Goal: Task Accomplishment & Management: Manage account settings

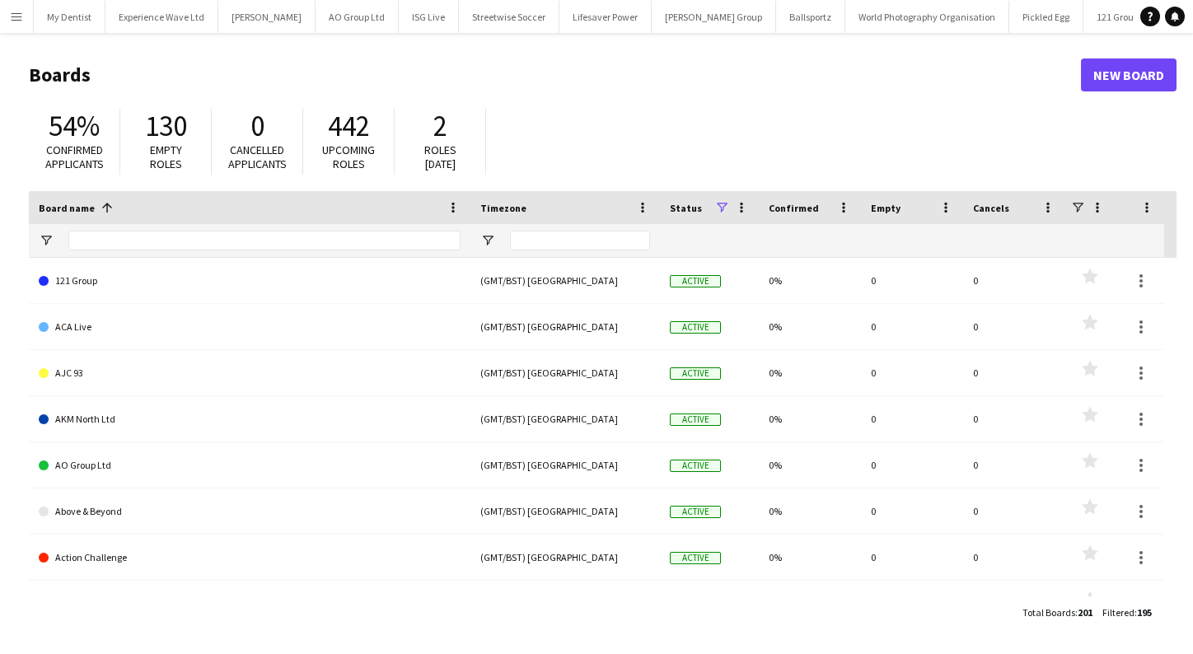
click at [17, 16] on app-icon "Menu" at bounding box center [16, 16] width 13 height 13
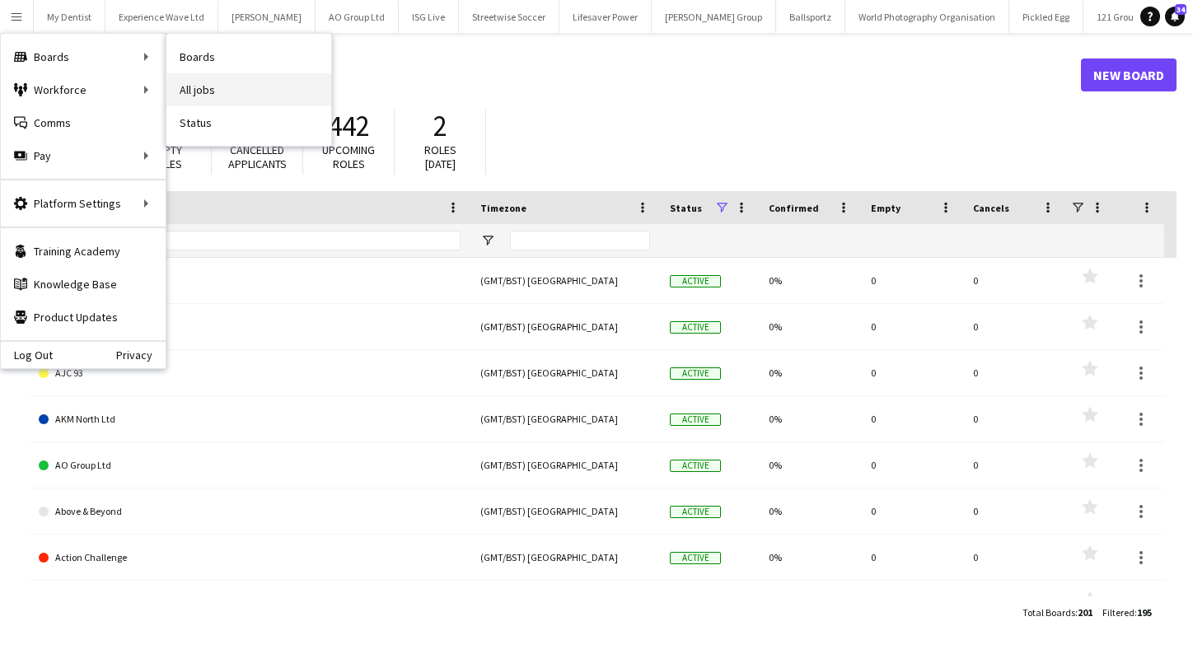
click at [218, 85] on link "All jobs" at bounding box center [248, 89] width 165 height 33
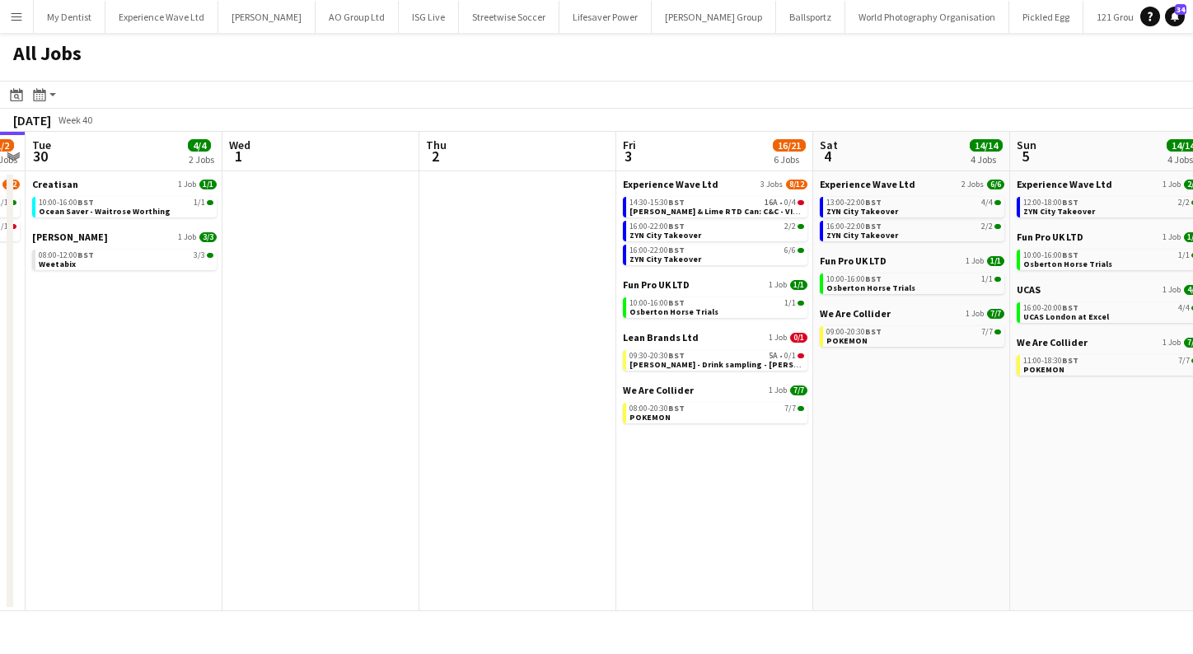
scroll to position [0, 764]
click at [652, 263] on app-brief-job-card "16:00-22:00 BST 6/6 ZYN City Takeover" at bounding box center [713, 255] width 185 height 21
click at [684, 249] on div "16:00-22:00 BST 6/6" at bounding box center [715, 250] width 175 height 8
click at [664, 258] on span "ZYN City Takeover" at bounding box center [664, 259] width 72 height 11
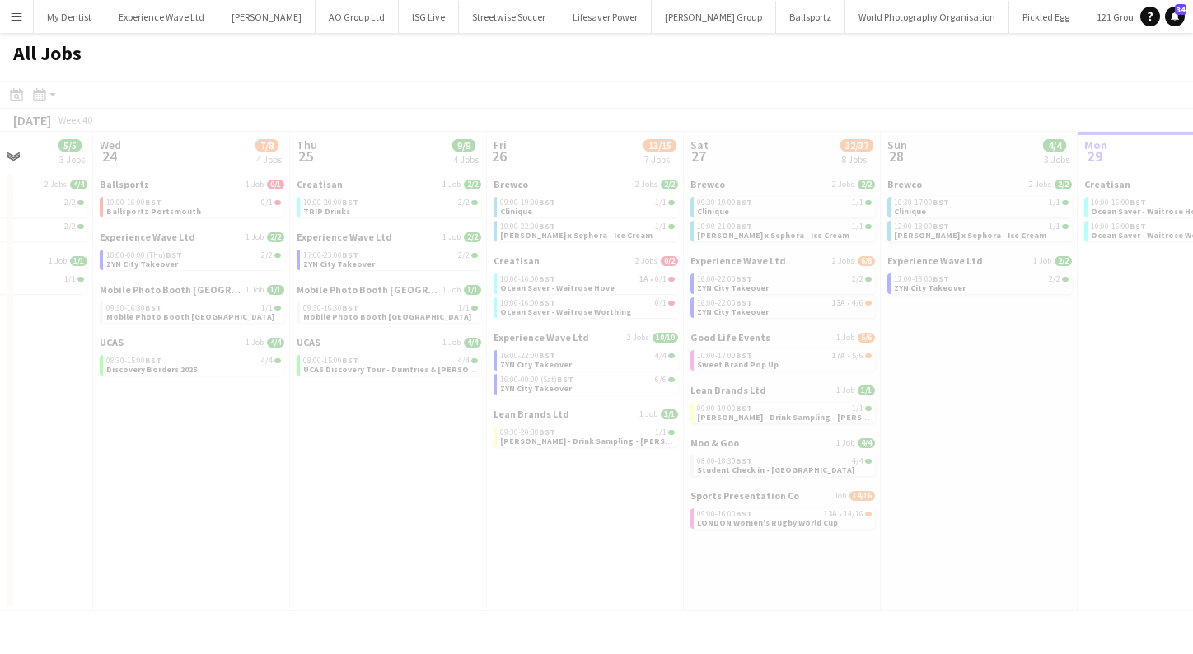
scroll to position [0, 363]
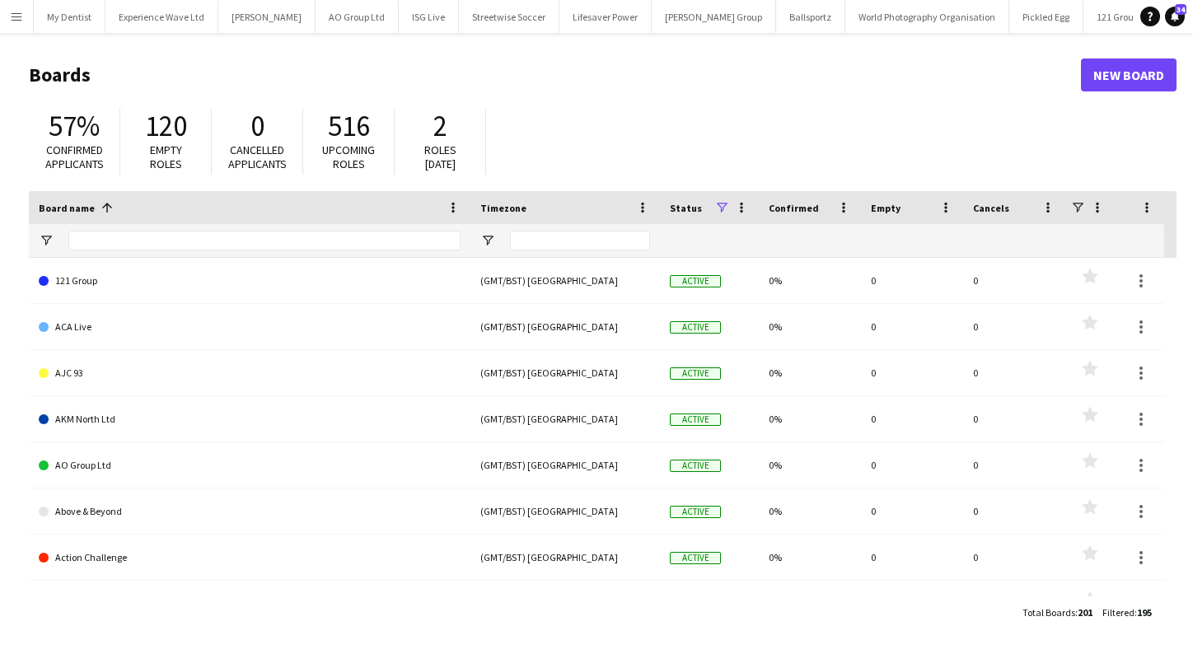
click at [18, 19] on app-icon "Menu" at bounding box center [16, 16] width 13 height 13
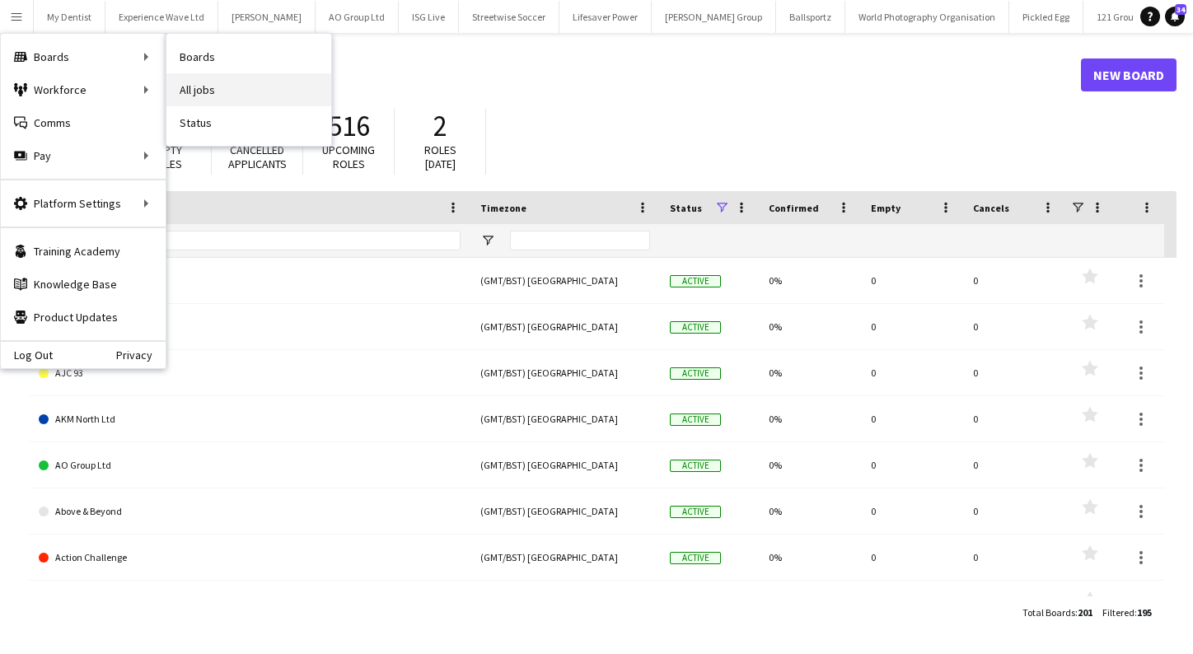
click at [195, 86] on link "All jobs" at bounding box center [248, 89] width 165 height 33
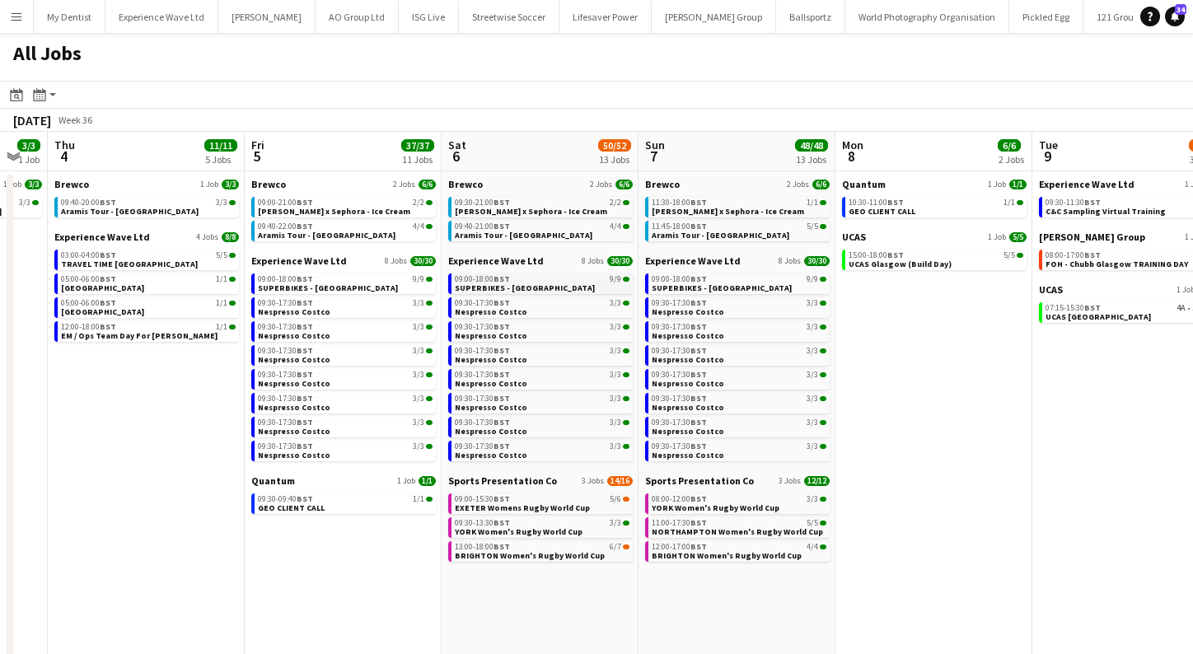
click at [504, 282] on span "BST" at bounding box center [502, 279] width 16 height 11
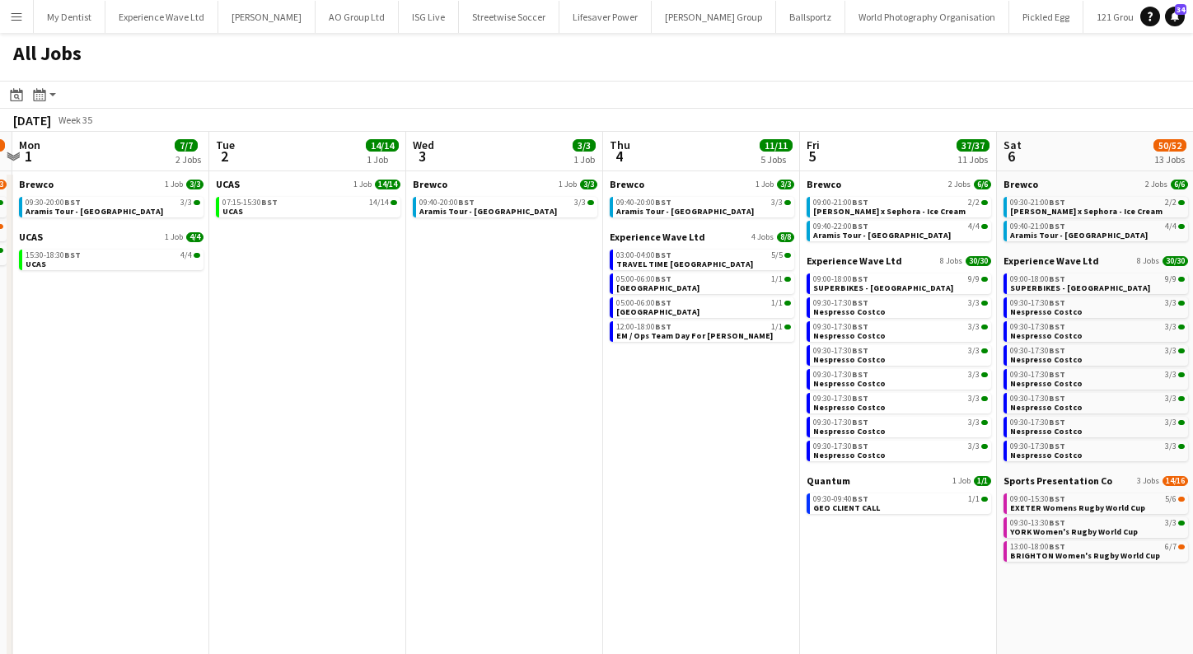
scroll to position [0, 335]
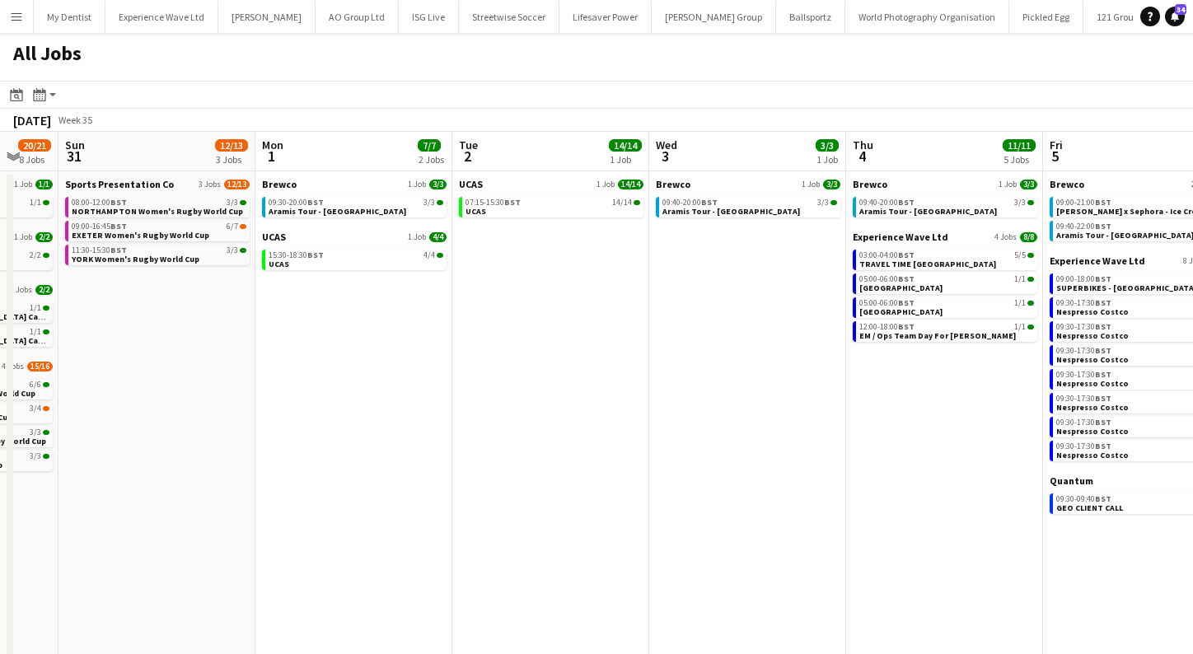
click at [21, 30] on button "Menu" at bounding box center [16, 16] width 33 height 33
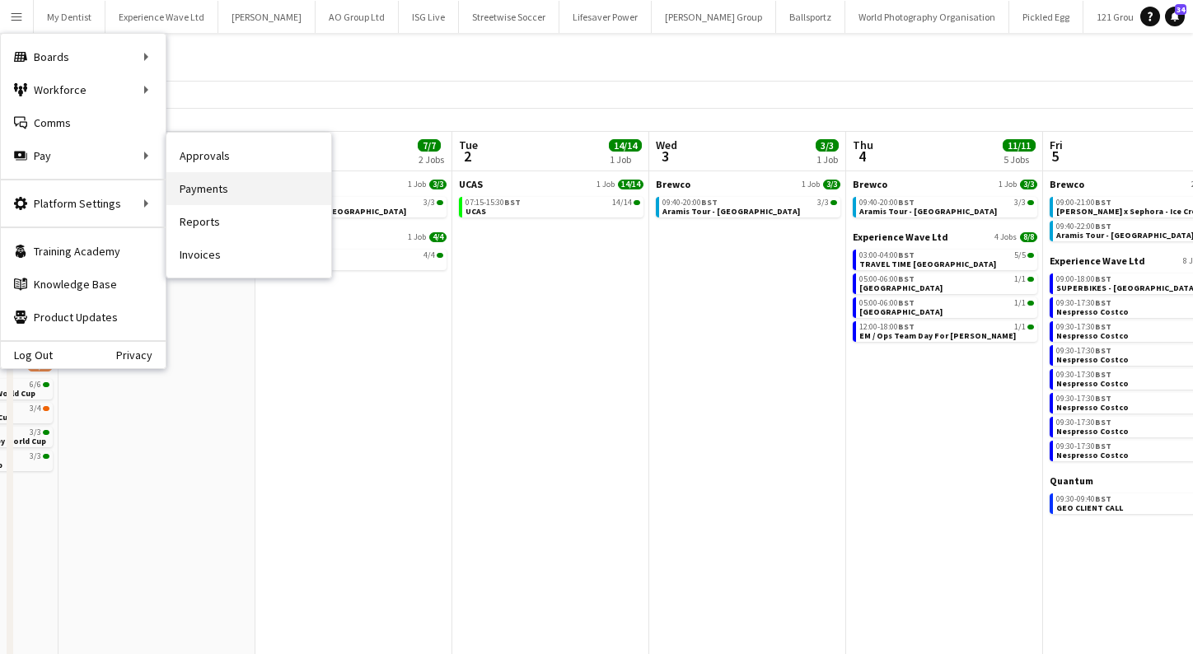
click at [229, 193] on link "Payments" at bounding box center [248, 188] width 165 height 33
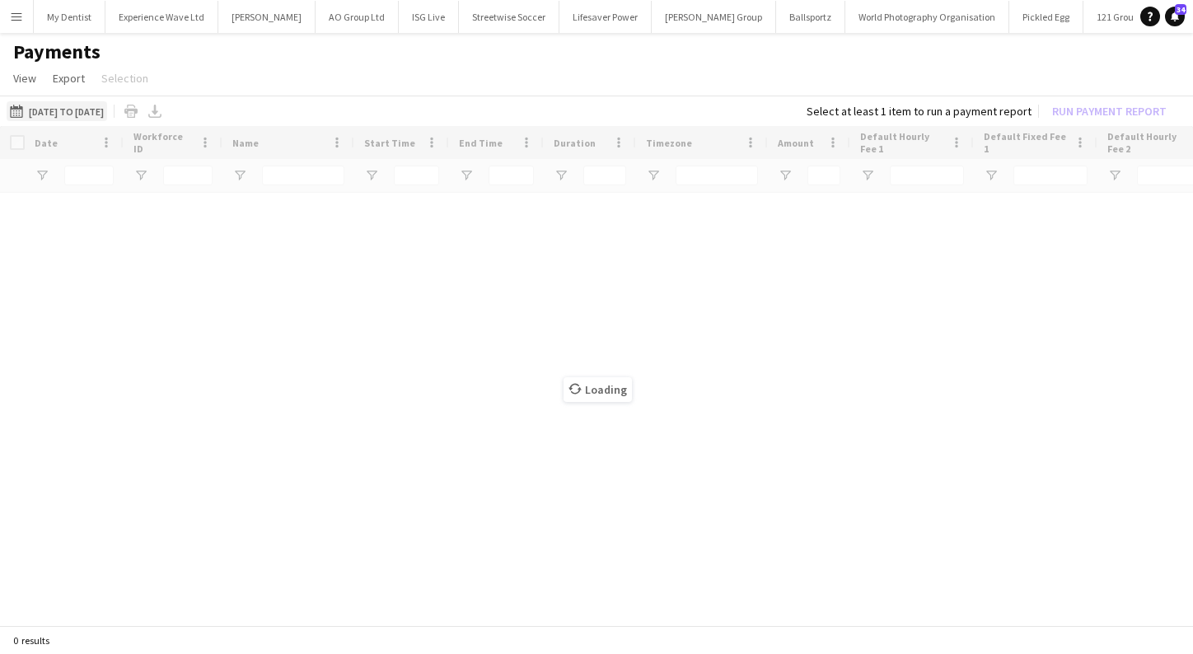
click at [107, 113] on button "01-05-2025 to 19-09-2025 01-05-2025 to 19-09-2025" at bounding box center [57, 111] width 101 height 20
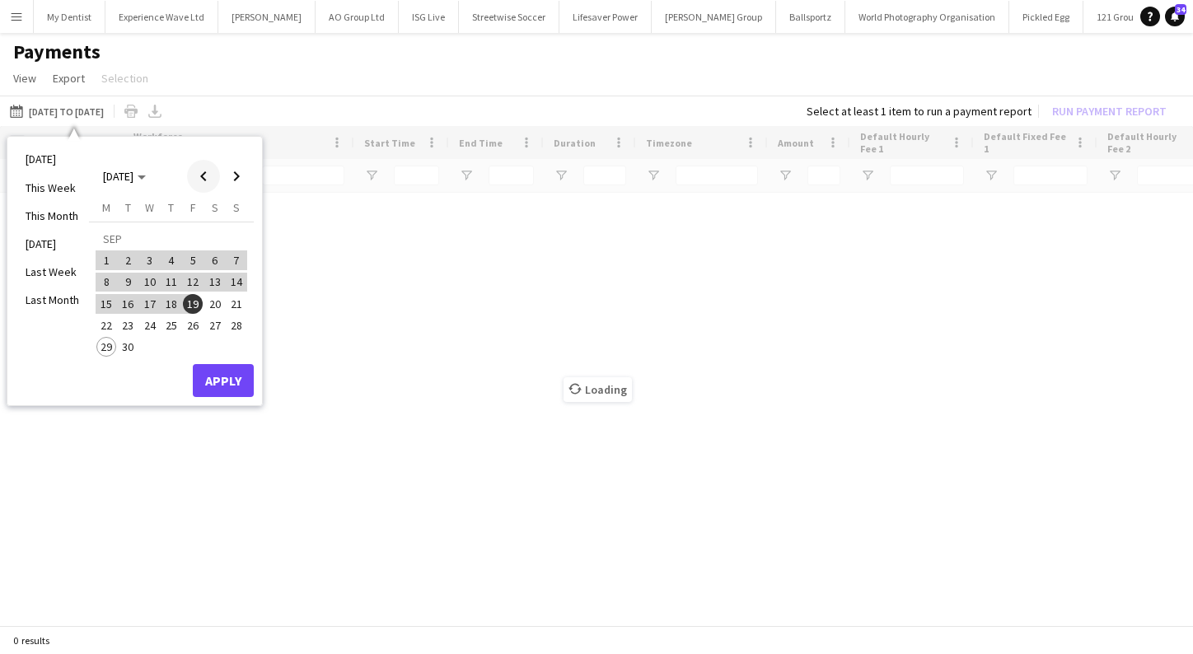
click at [206, 176] on span "Previous month" at bounding box center [203, 176] width 33 height 33
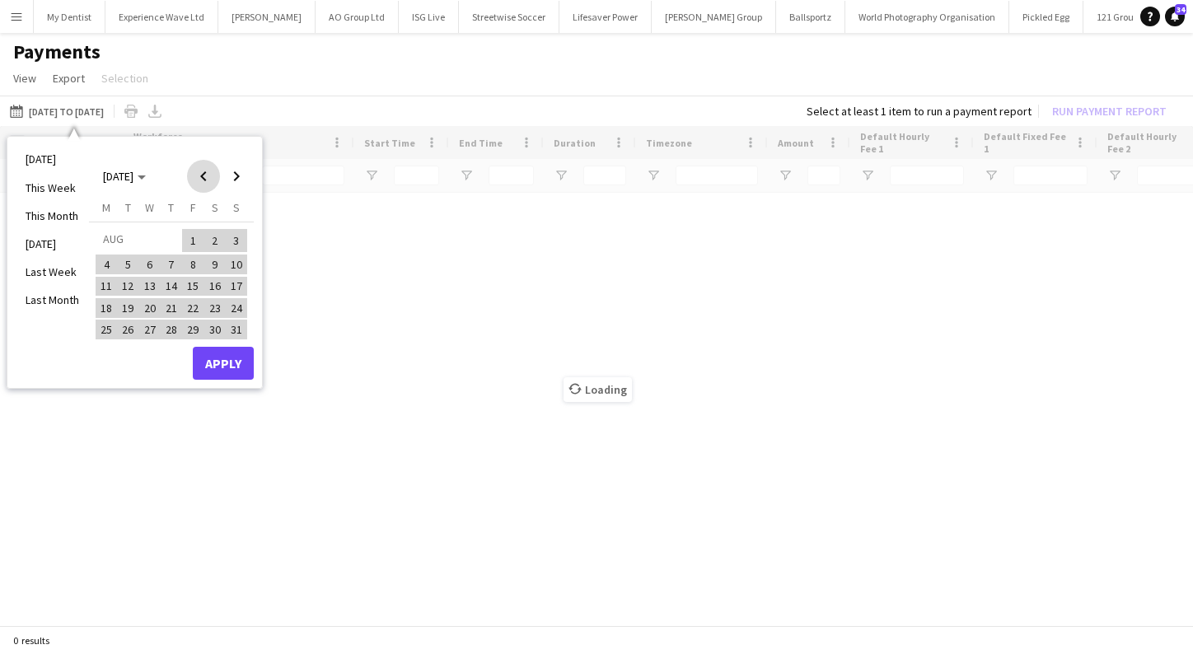
click at [206, 176] on span "Previous month" at bounding box center [203, 176] width 33 height 33
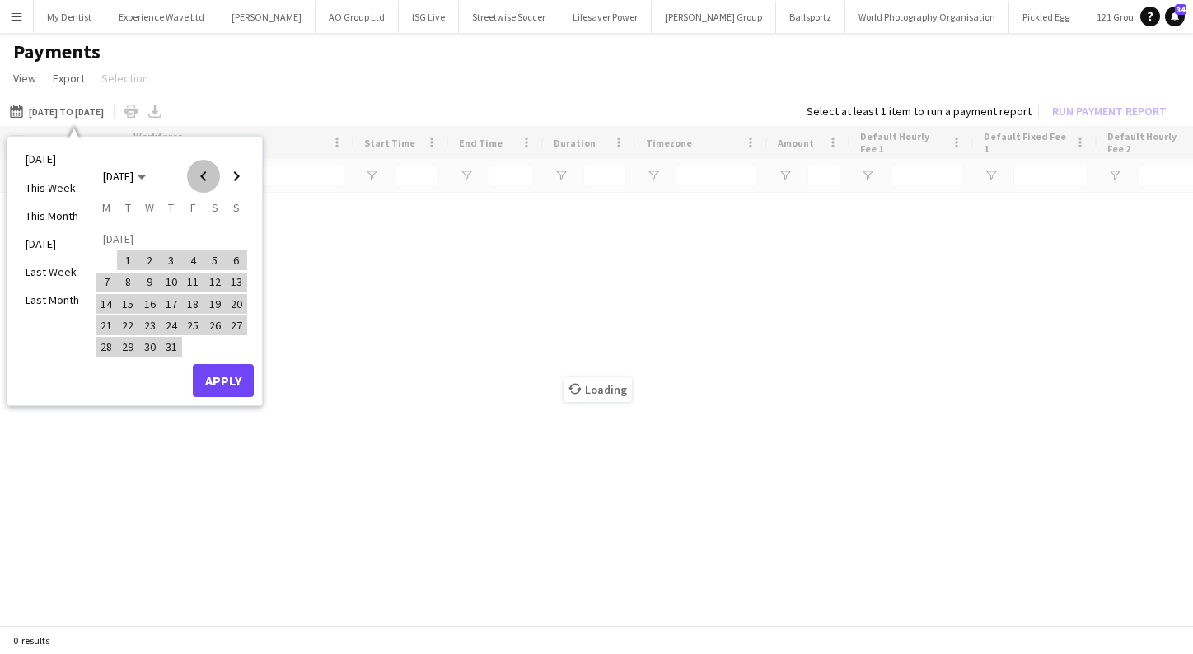
click at [206, 176] on span "Previous month" at bounding box center [203, 176] width 33 height 33
click at [233, 393] on button "Apply" at bounding box center [223, 384] width 61 height 33
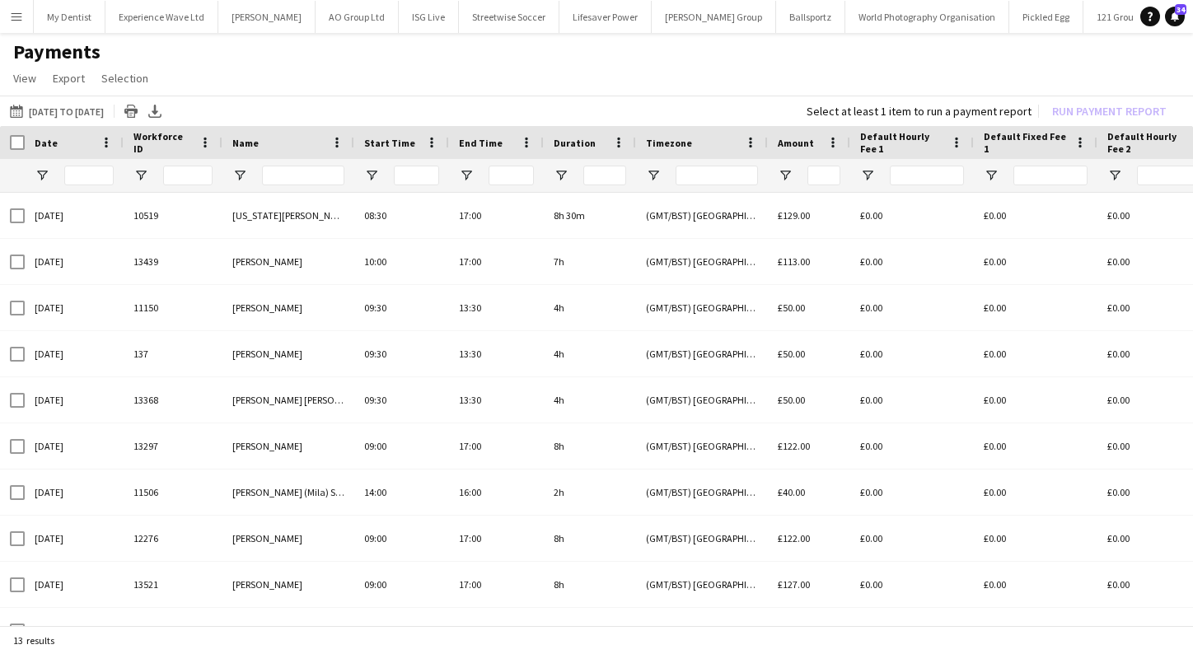
click at [14, 19] on app-icon "Menu" at bounding box center [16, 16] width 13 height 13
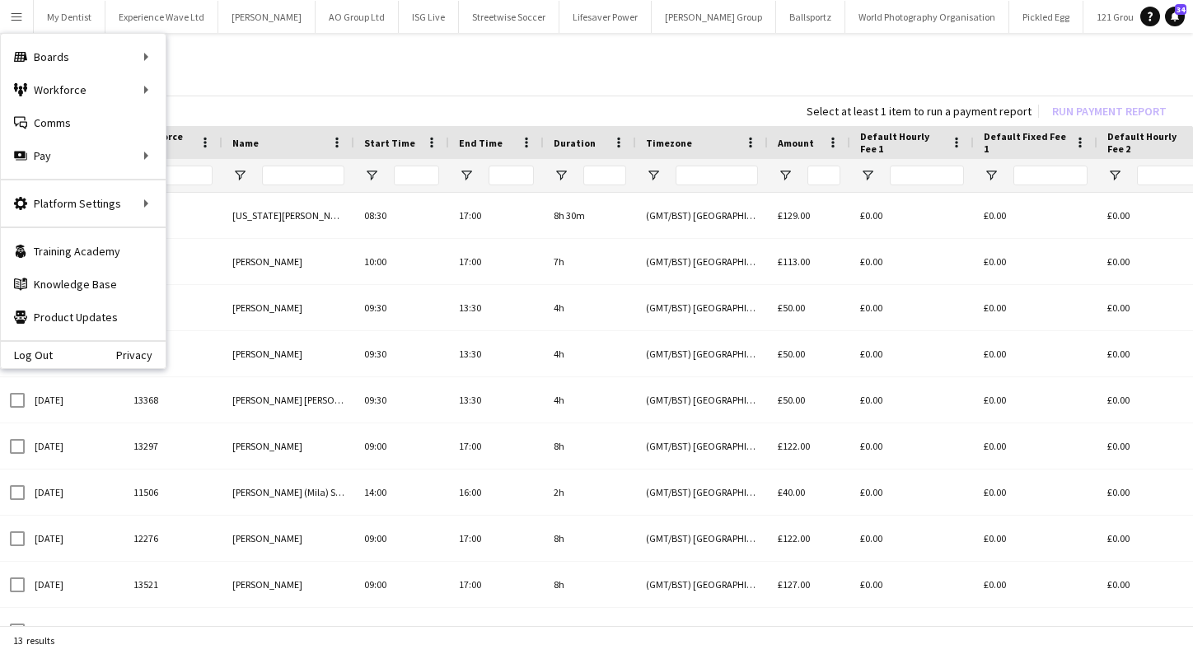
click at [441, 99] on div "01-05-2025 to 19-09-2025 01-05-2025 to 19-09-2025 Today This Week This Month Ye…" at bounding box center [596, 111] width 1193 height 30
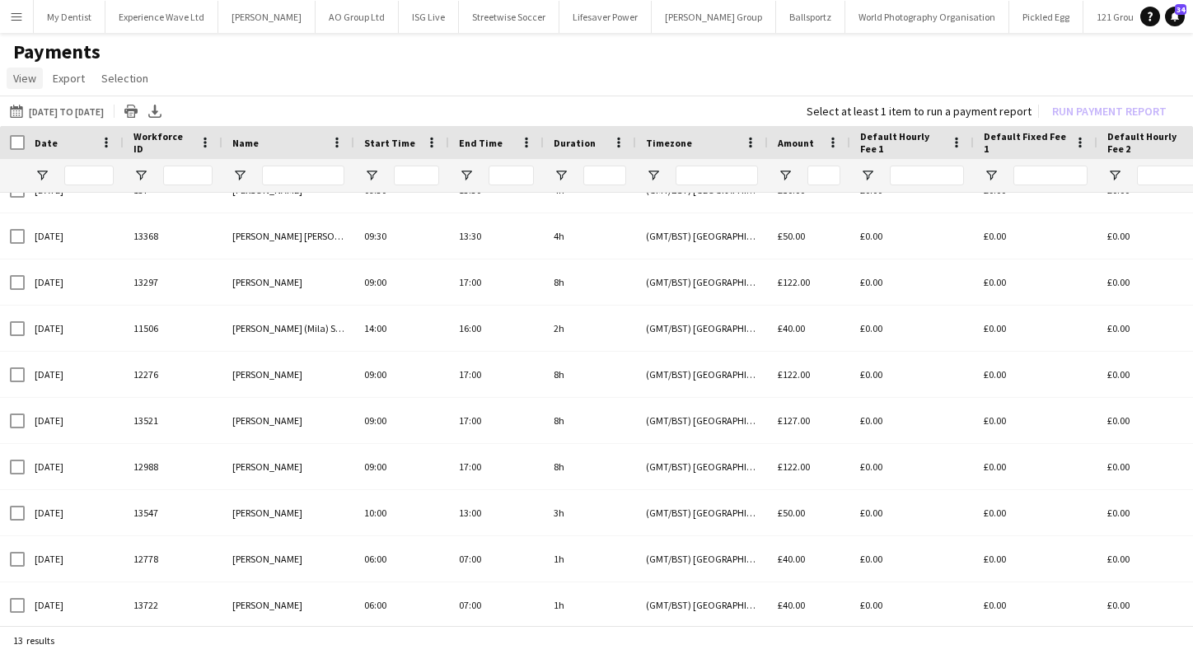
click at [22, 87] on link "View" at bounding box center [25, 78] width 36 height 21
click at [278, 76] on app-page-menu "View Customise view Customise filters Reset Filters Reset View Reset All Export…" at bounding box center [596, 79] width 1193 height 31
click at [7, 73] on link "View" at bounding box center [25, 78] width 36 height 21
click at [420, 77] on app-page-menu "View Customise view Customise filters Reset Filters Reset View Reset All Export…" at bounding box center [596, 79] width 1193 height 31
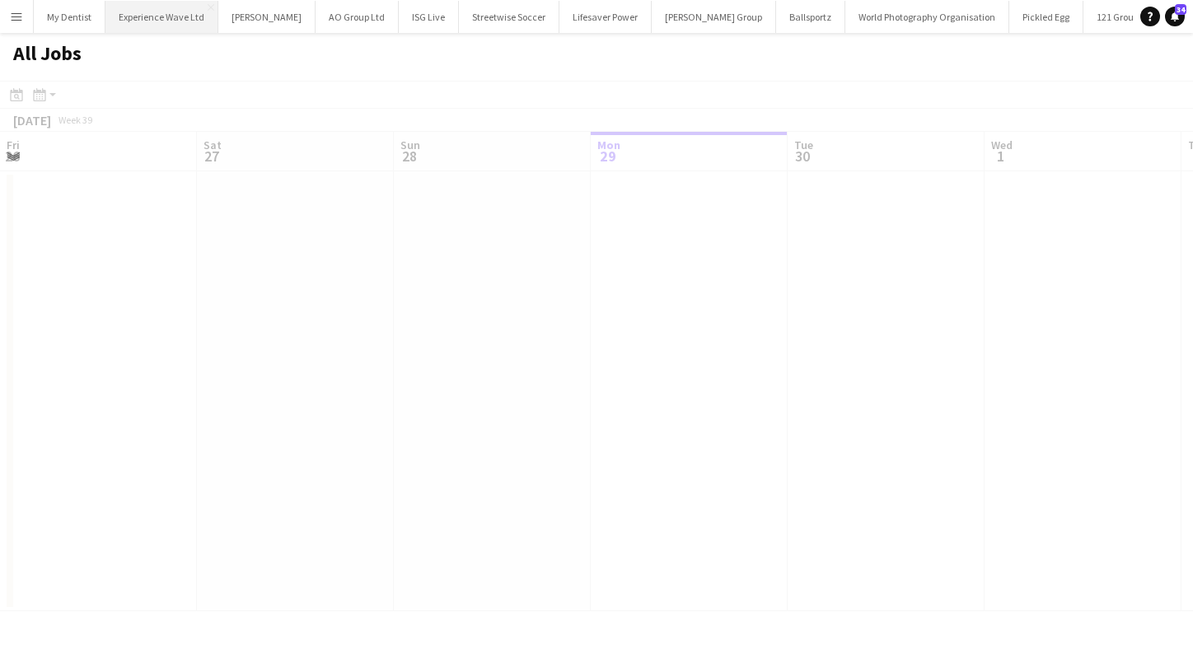
scroll to position [0, 394]
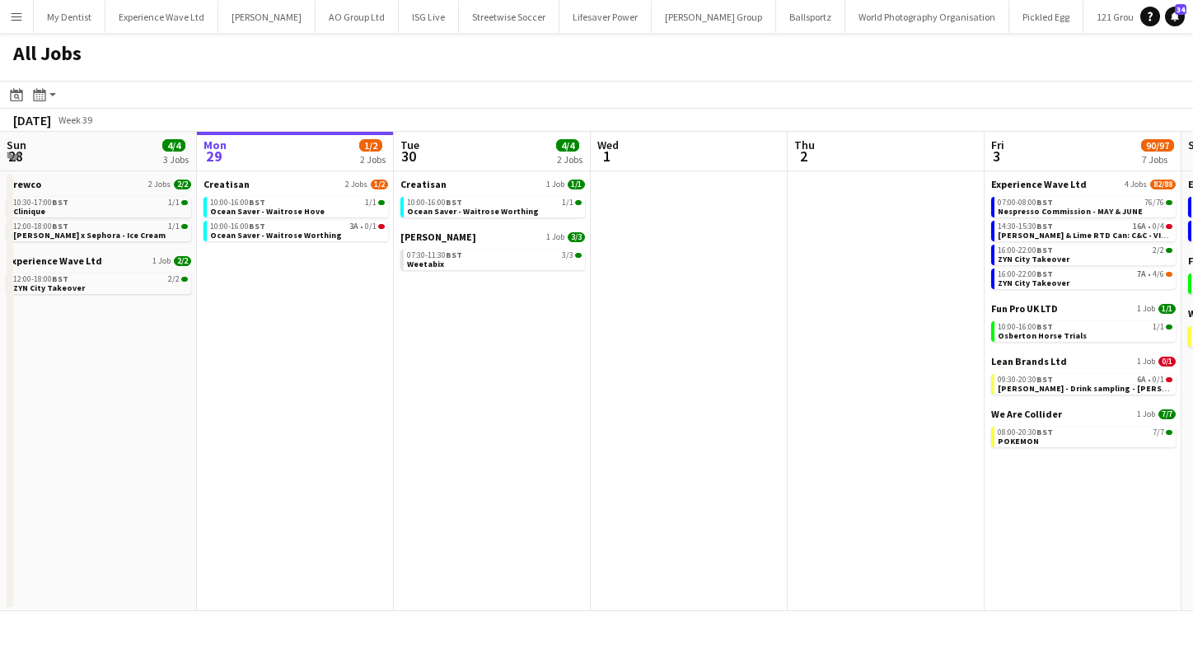
click at [17, 21] on app-icon "Menu" at bounding box center [16, 16] width 13 height 13
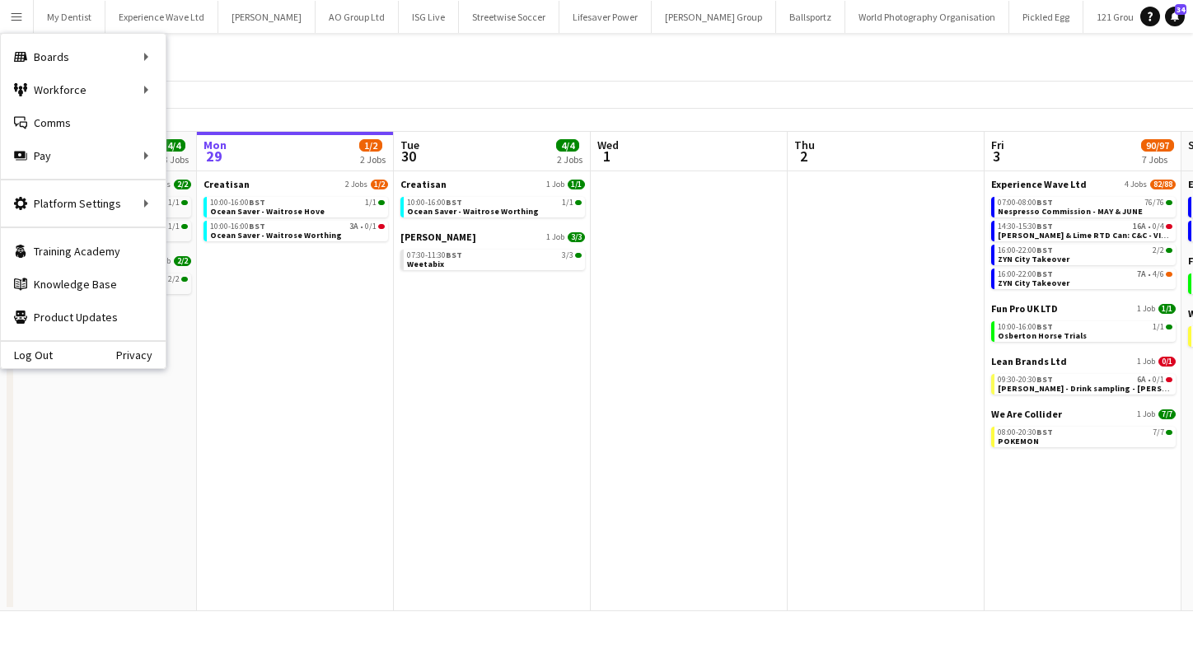
click at [420, 425] on app-date-cell "Creatisan 1 Job 1/1 10:00-16:00 BST 1/1 Ocean Saver - Waitrose Worthing Frank P…" at bounding box center [492, 391] width 197 height 440
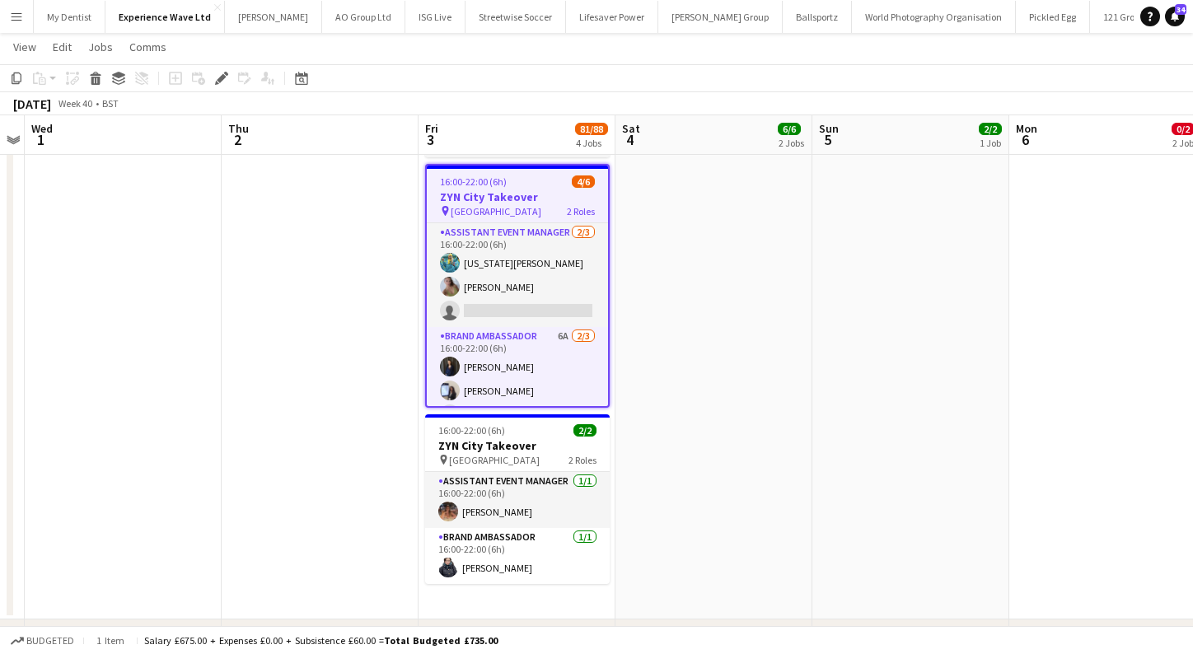
click at [19, 12] on app-icon "Menu" at bounding box center [16, 16] width 13 height 13
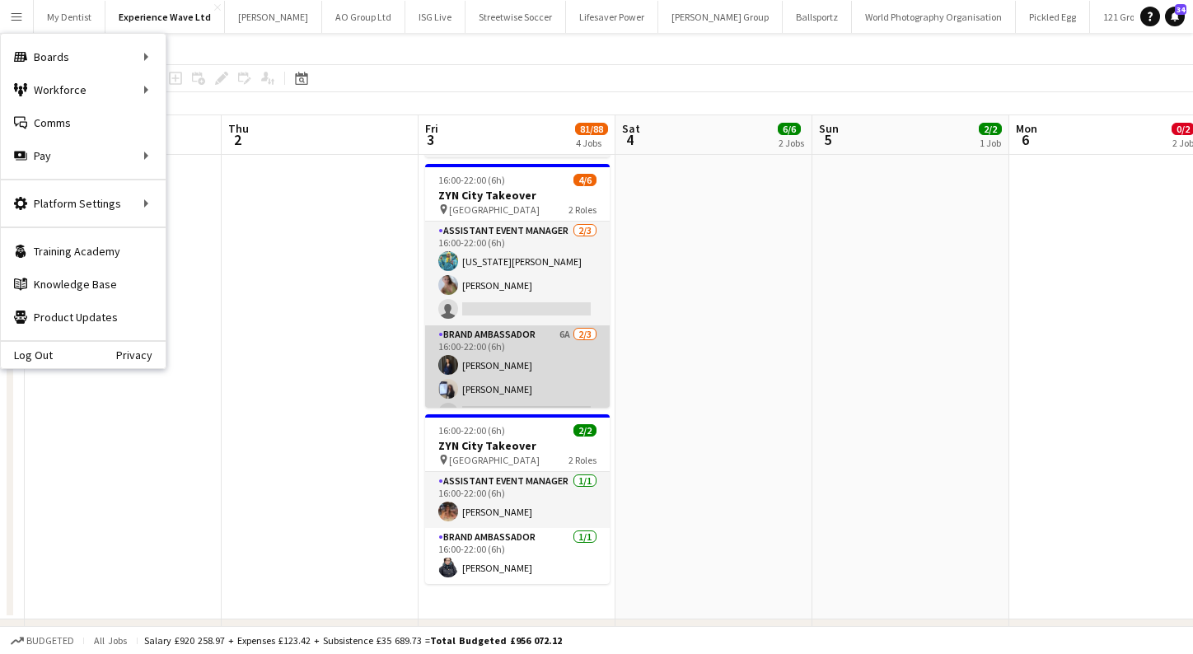
click at [444, 357] on app-user-avatar at bounding box center [448, 365] width 20 height 20
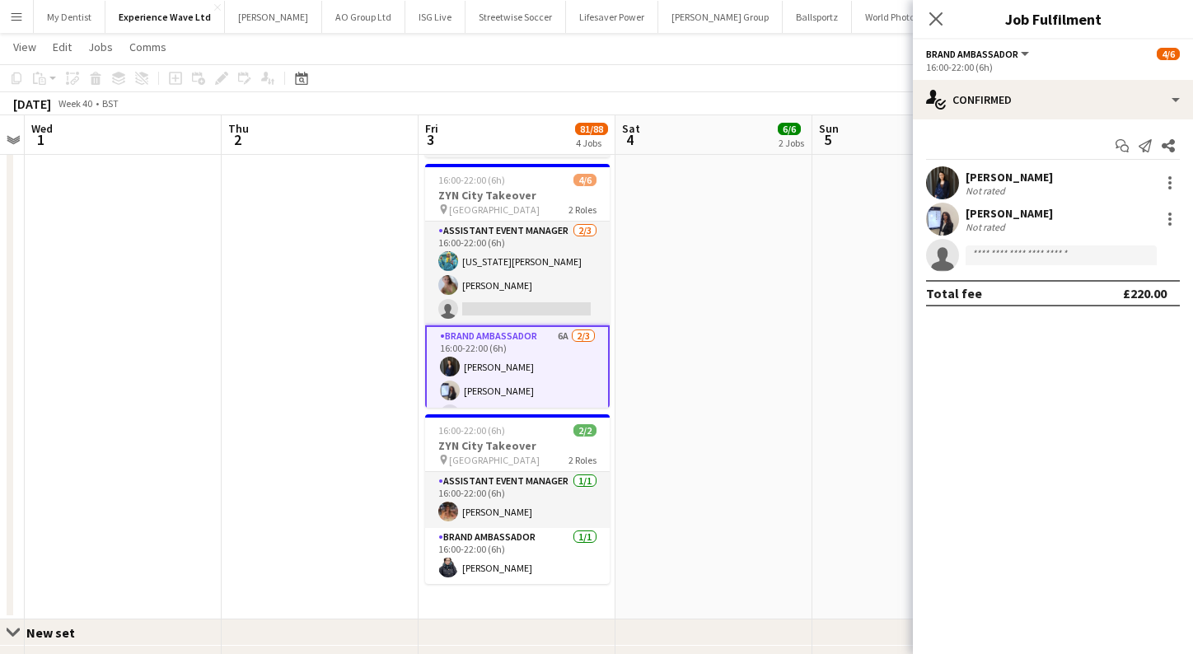
click at [952, 180] on app-user-avatar at bounding box center [942, 182] width 33 height 33
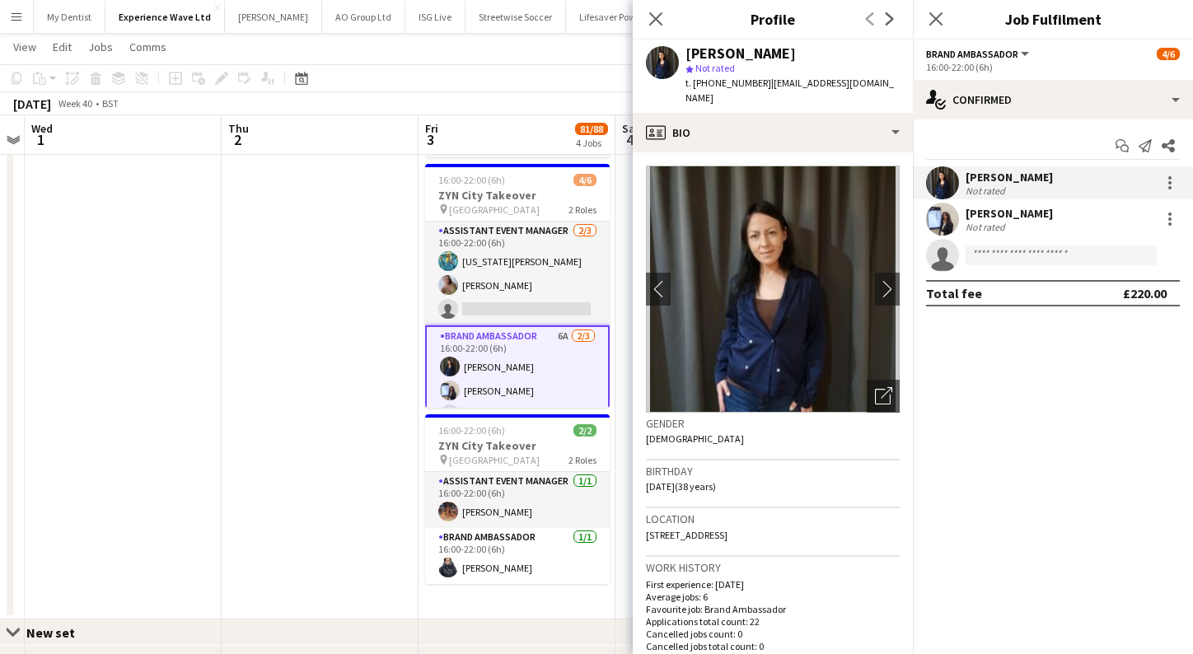
click at [19, 17] on app-icon "Menu" at bounding box center [16, 16] width 13 height 13
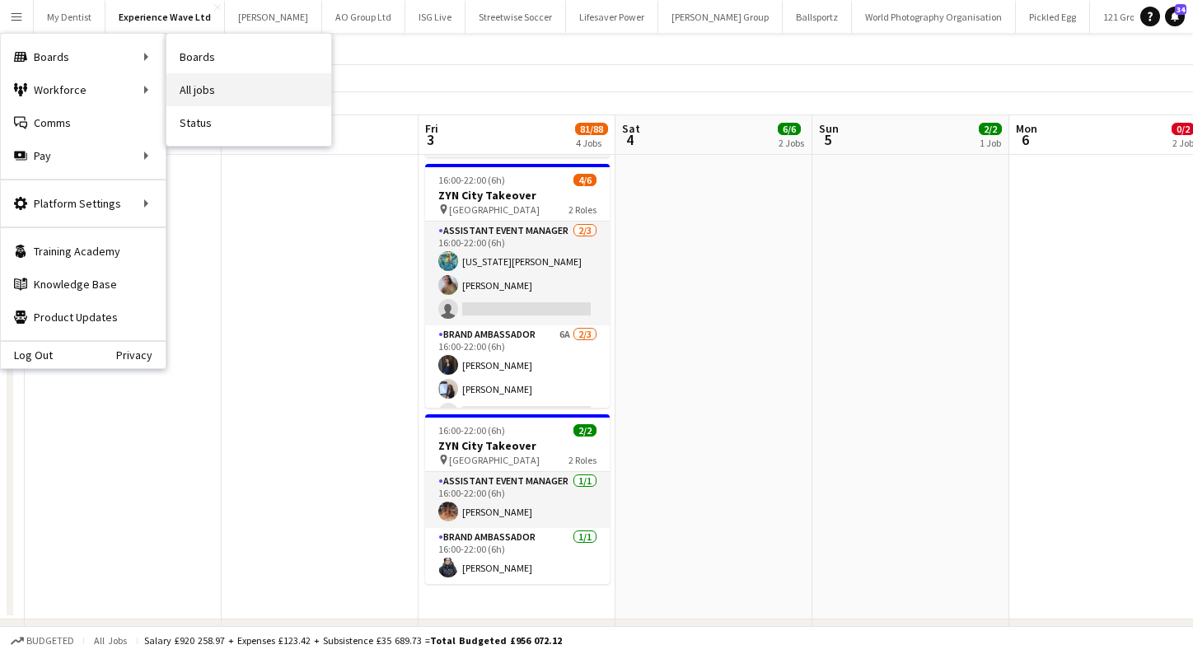
click at [208, 88] on link "All jobs" at bounding box center [248, 89] width 165 height 33
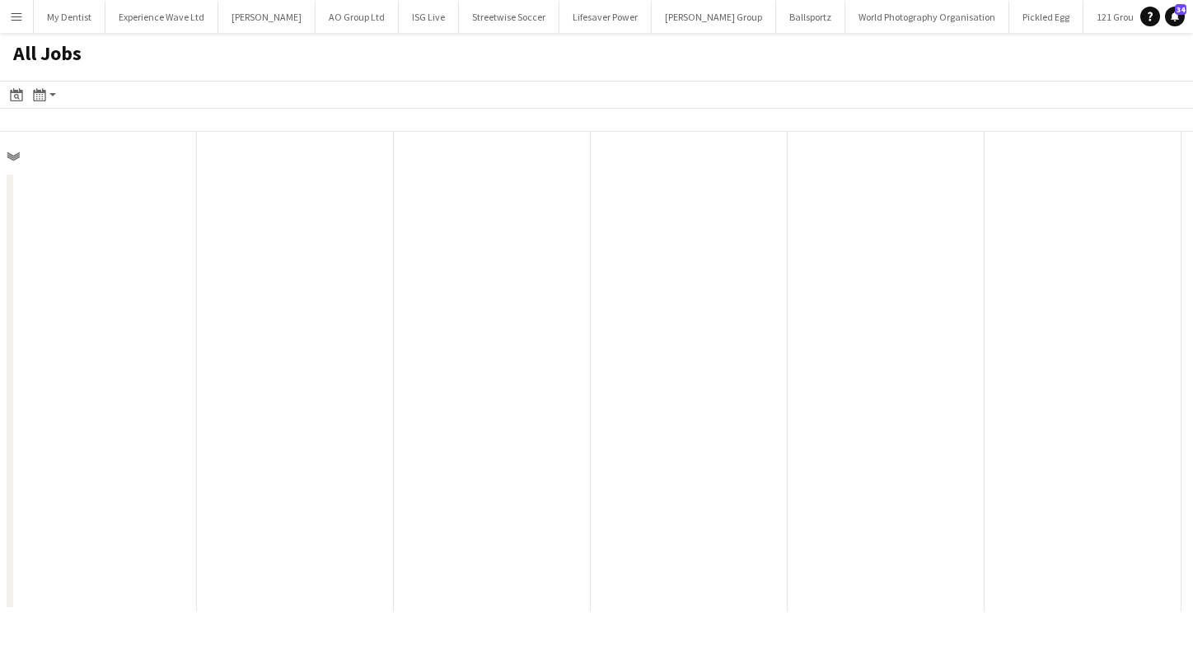
scroll to position [0, 394]
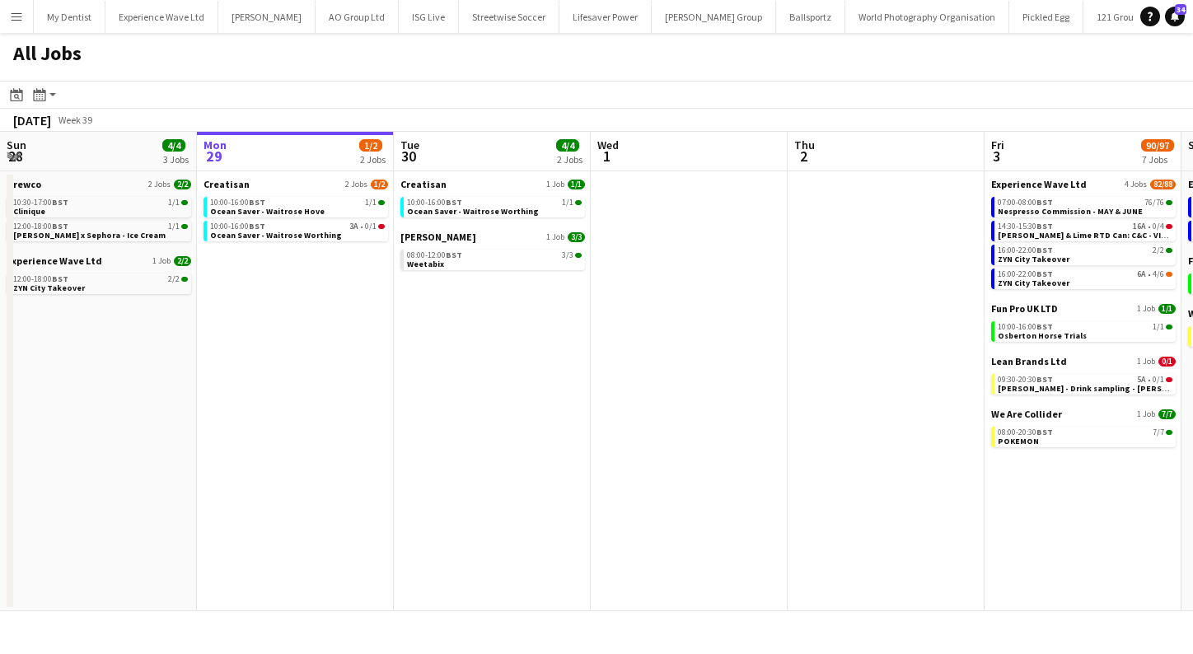
click at [19, 25] on button "Menu" at bounding box center [16, 16] width 33 height 33
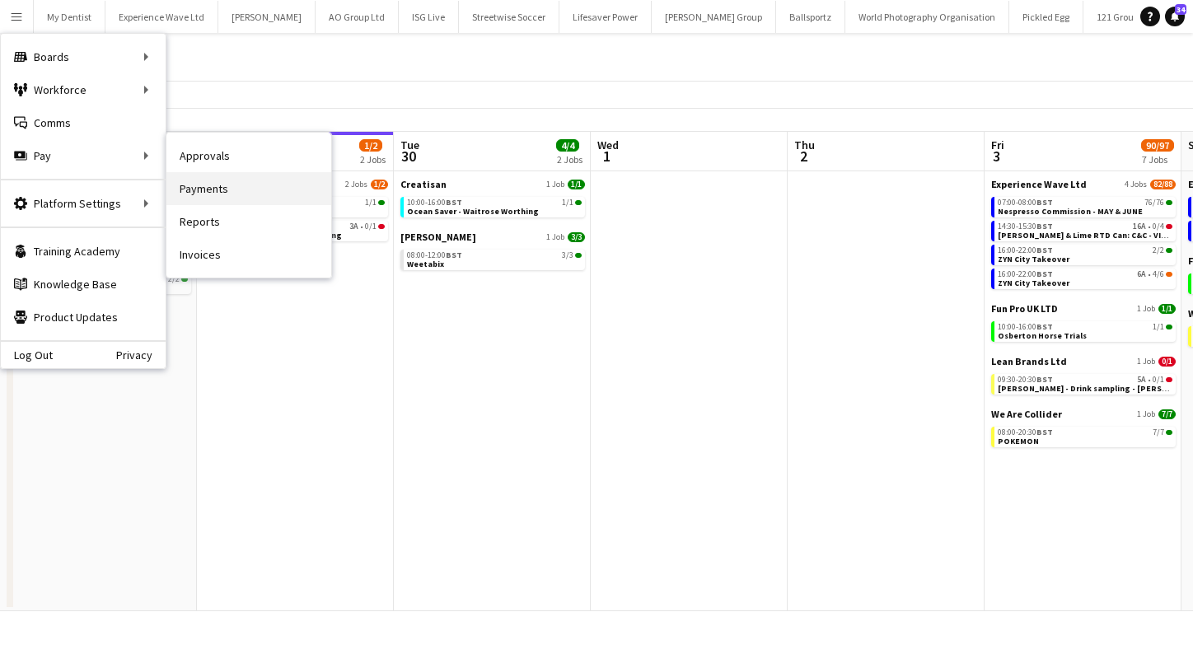
click at [242, 185] on link "Payments" at bounding box center [248, 188] width 165 height 33
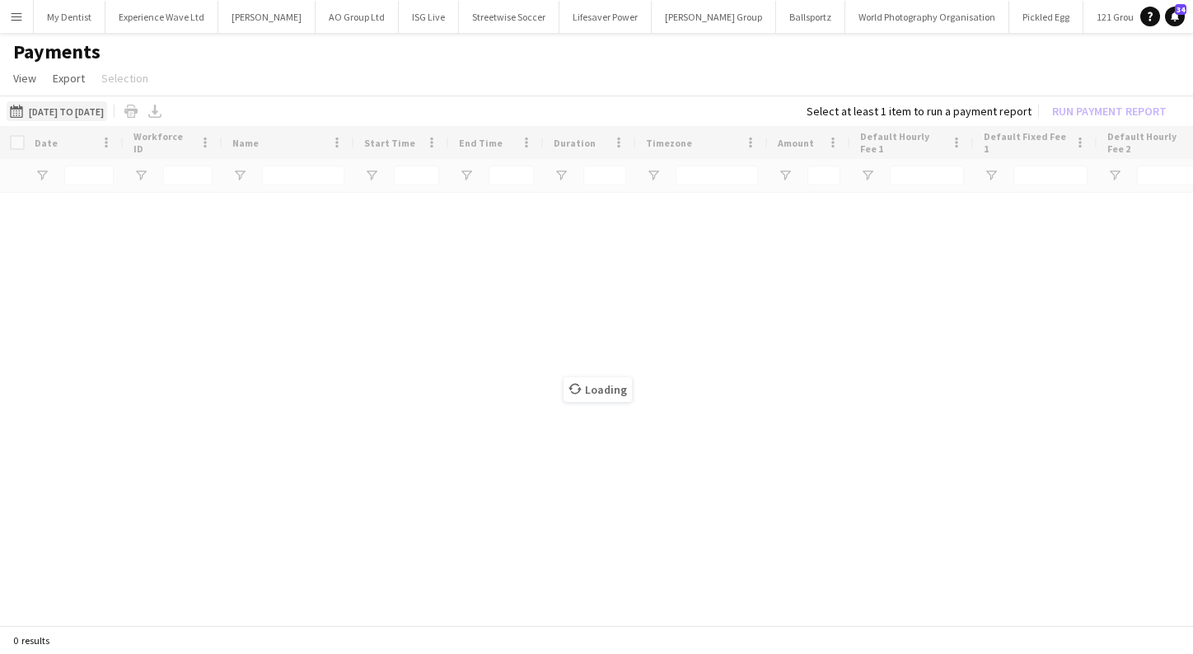
click at [48, 113] on button "13-09-2025 to 19-09-2025 13-09-2025 to 19-09-2025" at bounding box center [57, 111] width 101 height 20
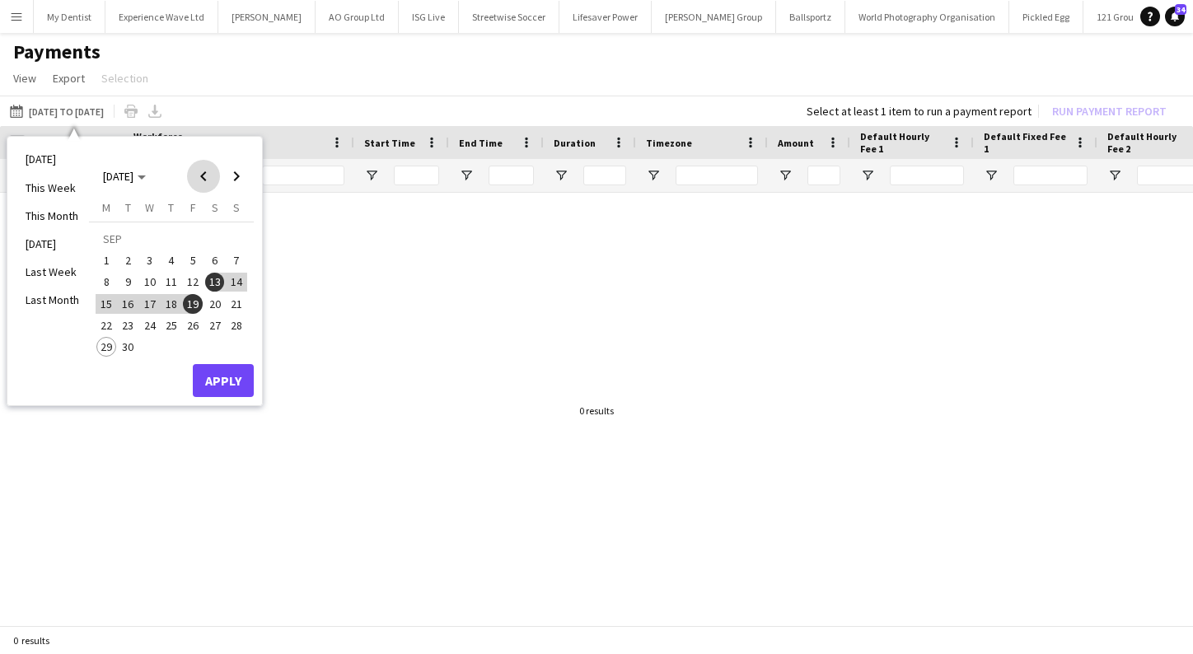
click at [200, 175] on span "Previous month" at bounding box center [203, 176] width 33 height 33
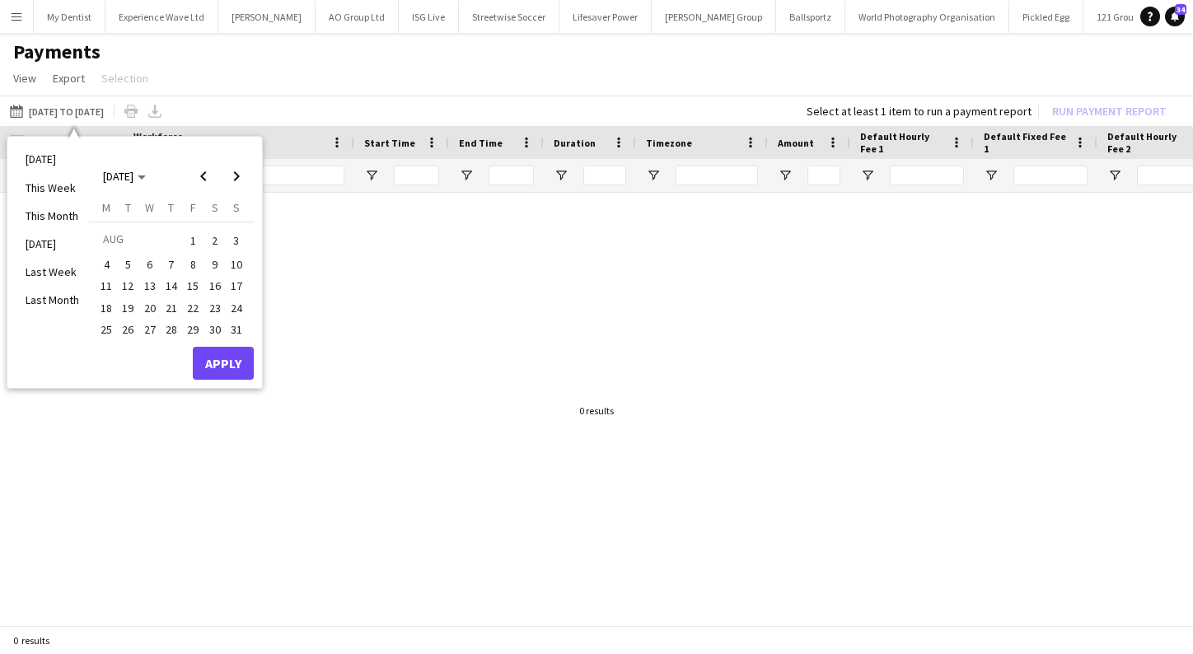
click at [190, 241] on span "1" at bounding box center [193, 240] width 20 height 23
click at [199, 169] on span "Previous month" at bounding box center [203, 176] width 33 height 33
click at [236, 235] on span "1" at bounding box center [237, 240] width 20 height 23
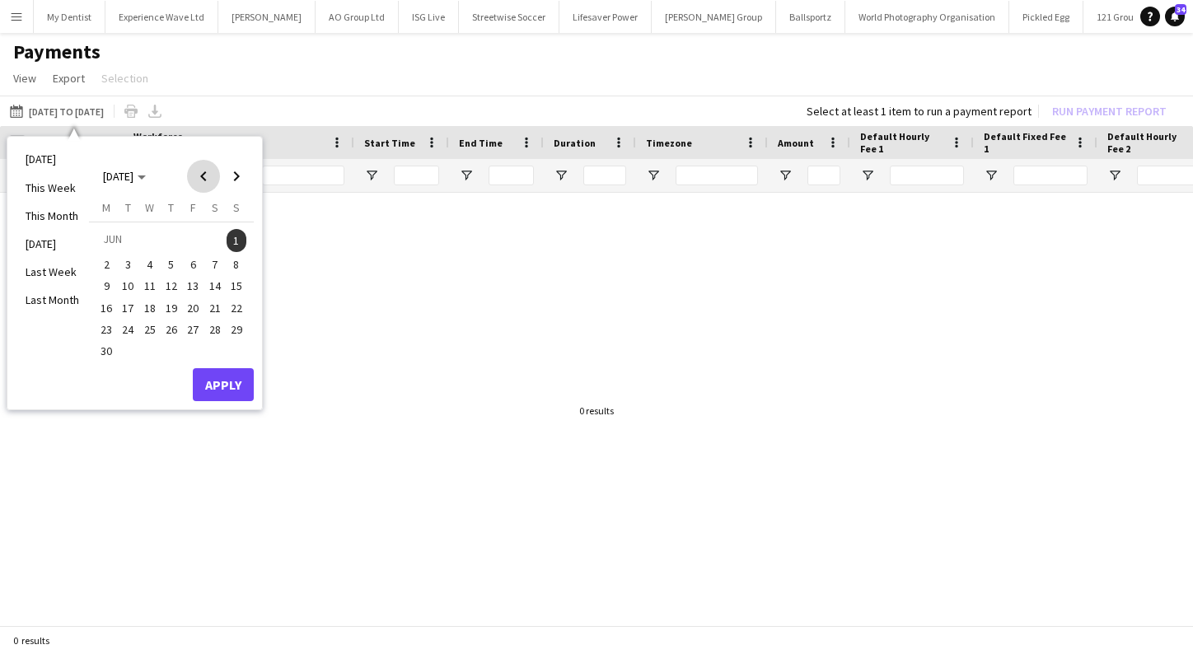
click at [204, 179] on span "Previous month" at bounding box center [203, 176] width 33 height 33
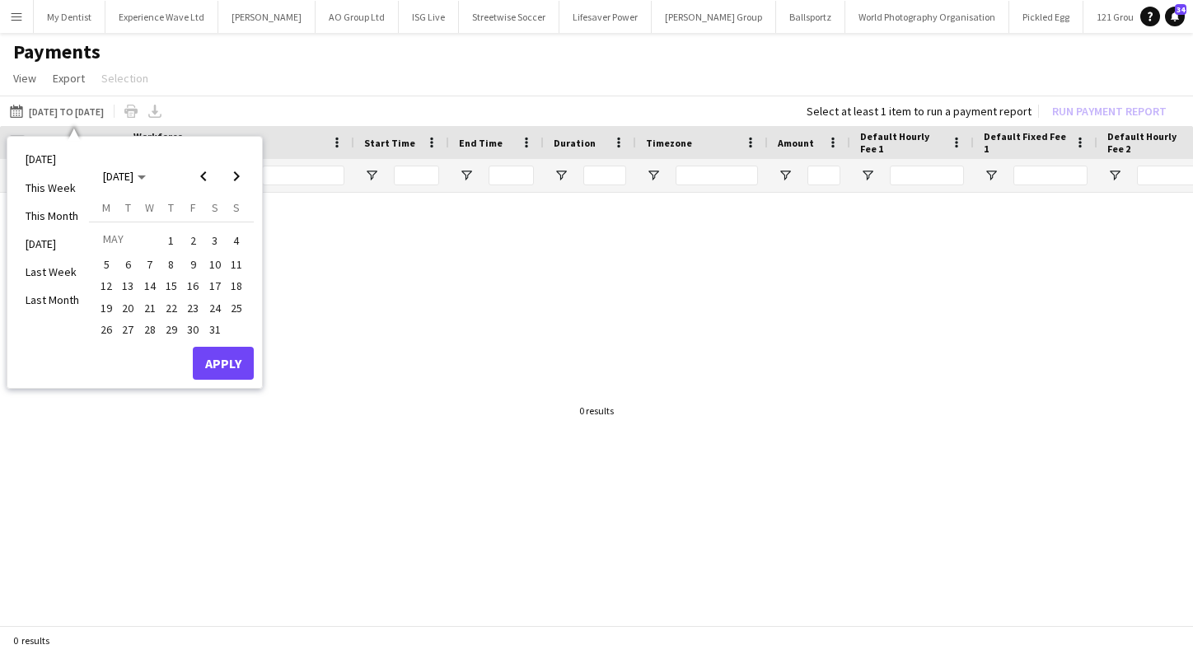
click at [168, 241] on span "1" at bounding box center [171, 240] width 20 height 23
click at [227, 186] on span "Next month" at bounding box center [236, 176] width 33 height 33
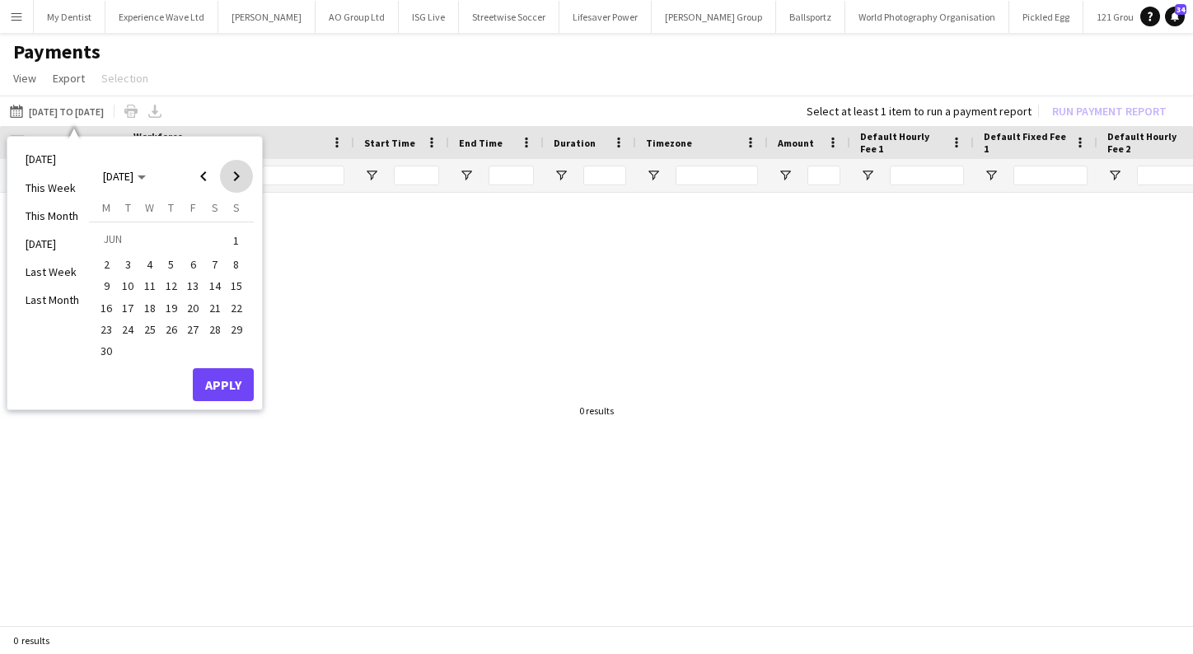
click at [227, 186] on span "Next month" at bounding box center [236, 176] width 33 height 33
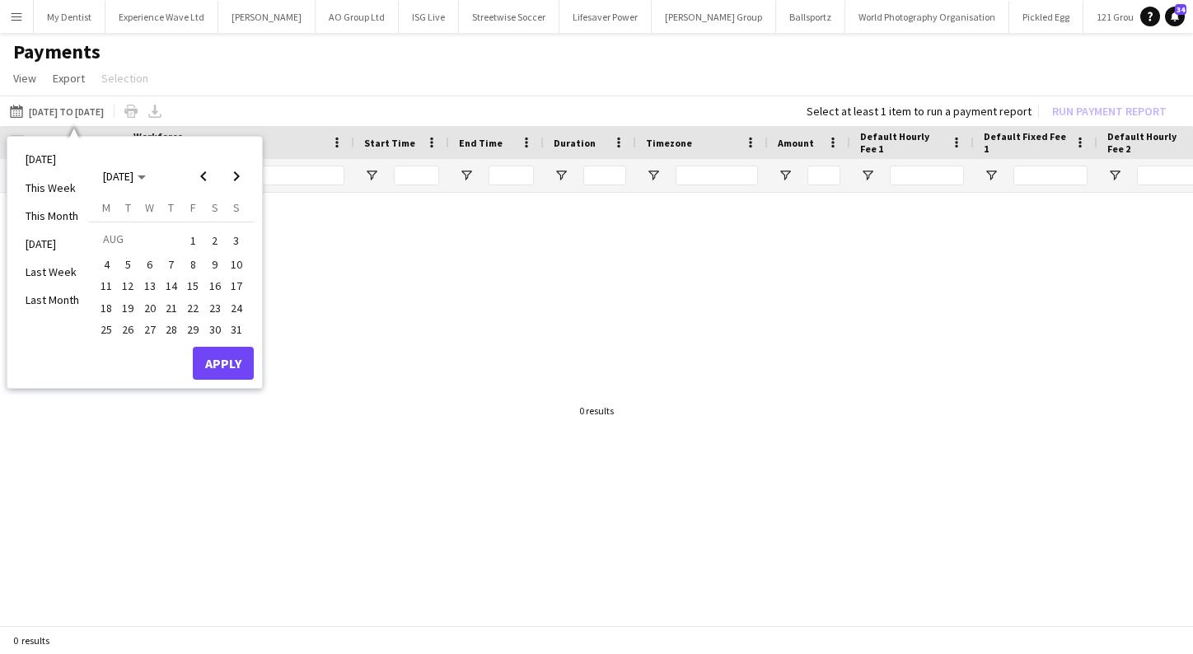
click at [235, 153] on div "AUG 2025 AUG 2025" at bounding box center [171, 168] width 165 height 47
click at [235, 168] on span "Next month" at bounding box center [236, 176] width 33 height 33
click at [194, 305] on span "19" at bounding box center [193, 304] width 20 height 20
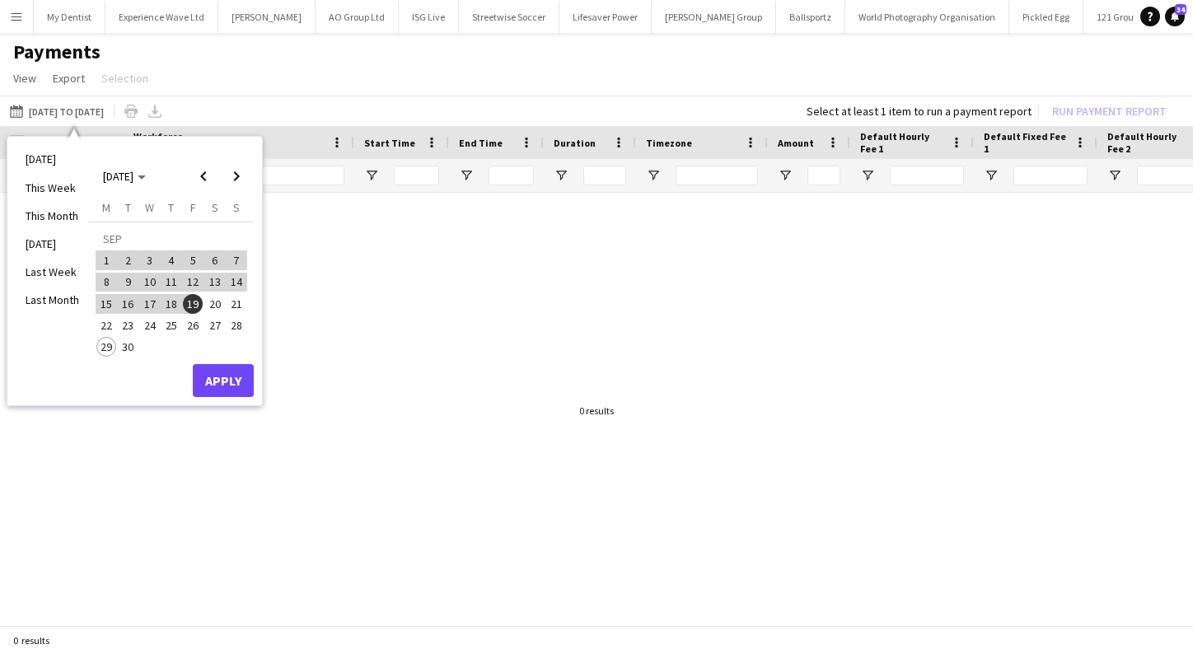
click at [232, 381] on button "Apply" at bounding box center [223, 380] width 61 height 33
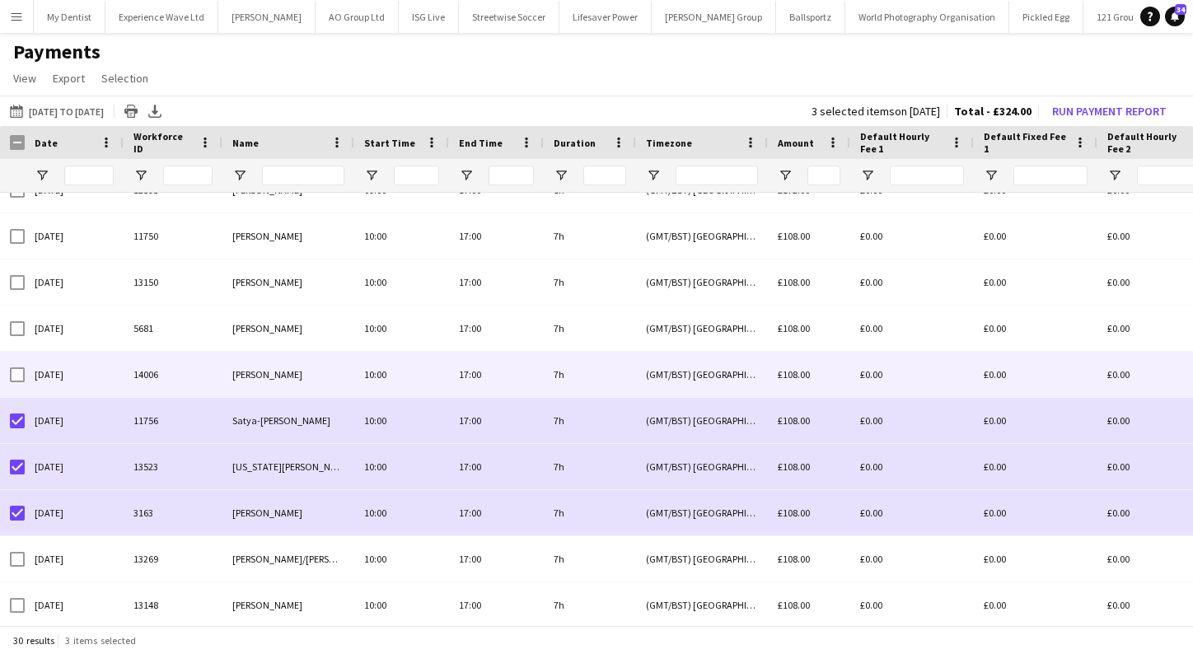
click at [21, 383] on div at bounding box center [17, 375] width 15 height 46
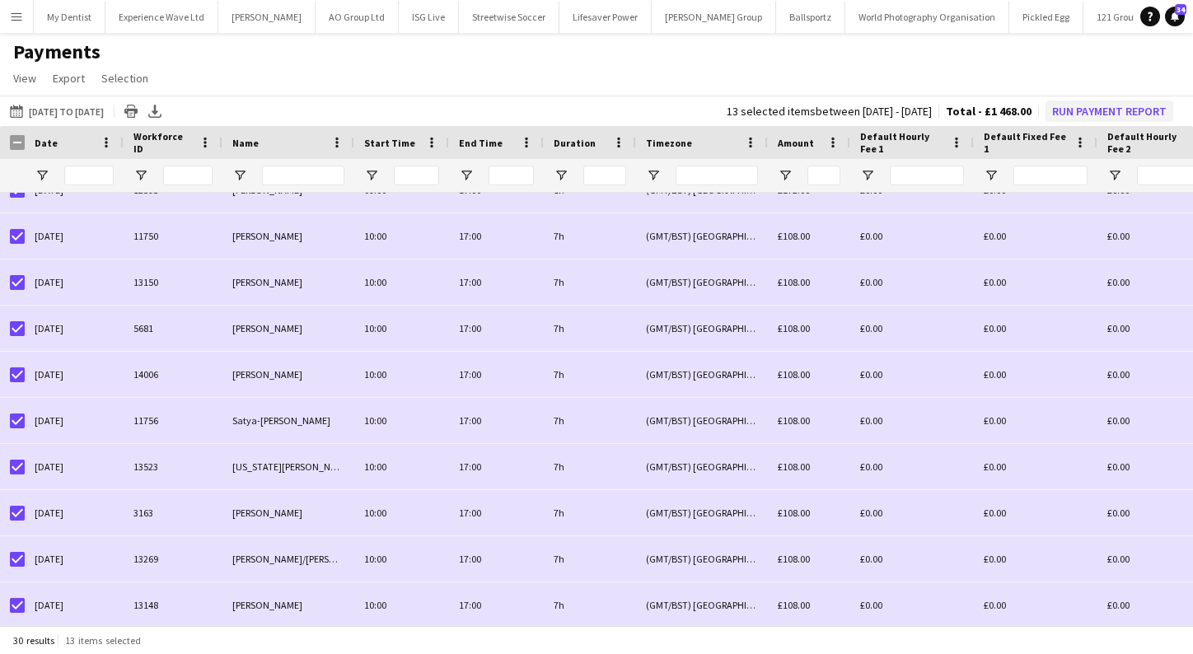
click at [1121, 114] on button "Run Payment Report" at bounding box center [1110, 111] width 128 height 21
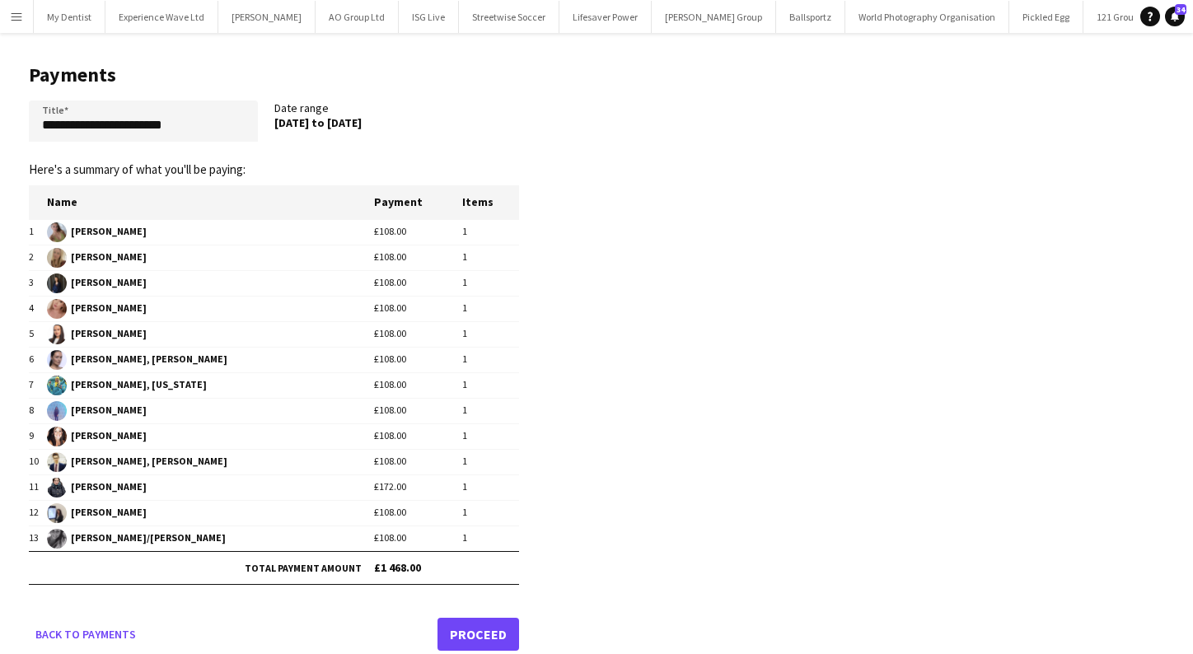
click at [456, 637] on link "Proceed" at bounding box center [479, 634] width 82 height 33
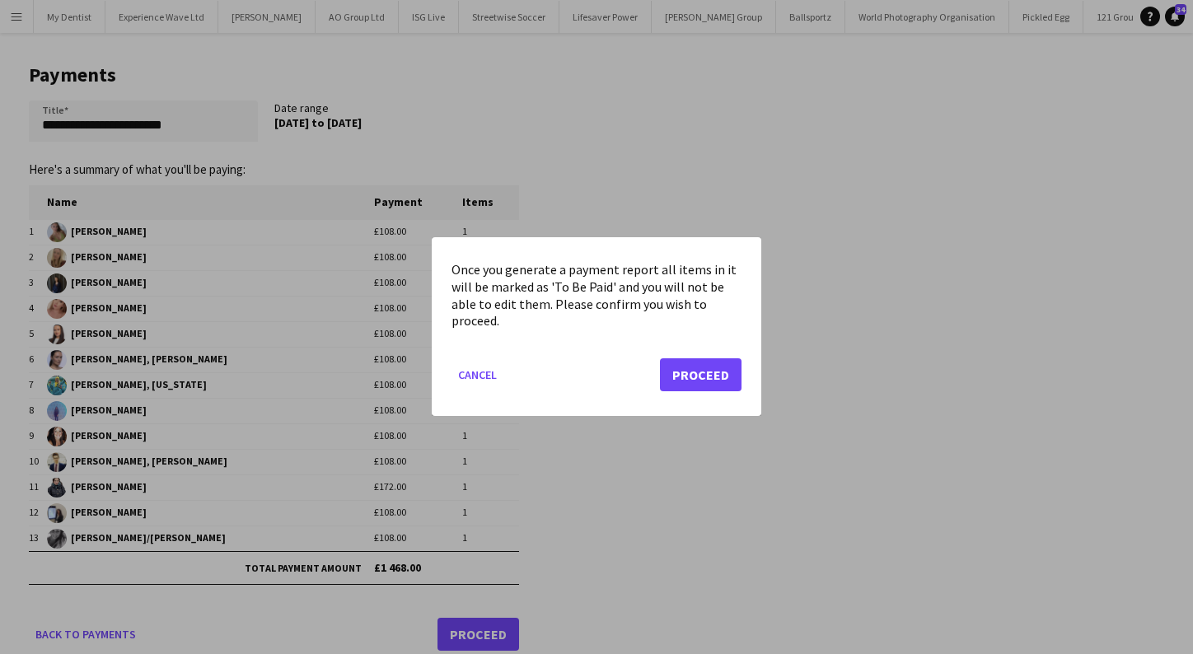
click at [714, 375] on button "Proceed" at bounding box center [701, 375] width 82 height 33
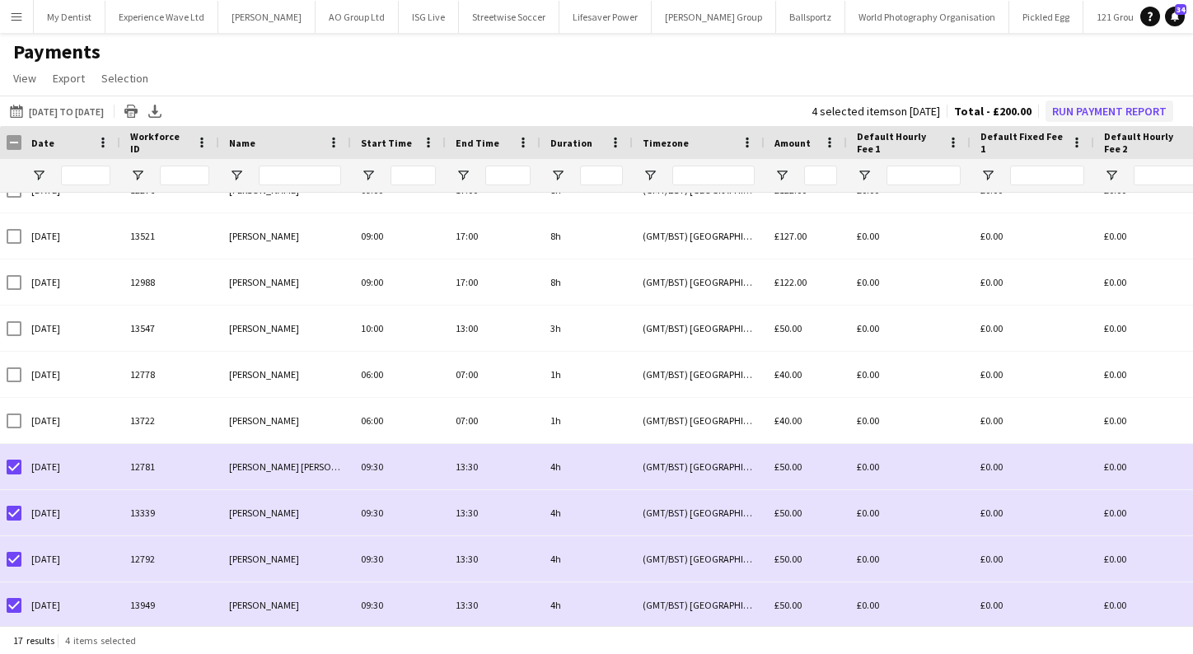
click at [1093, 106] on button "Run Payment Report" at bounding box center [1110, 111] width 128 height 21
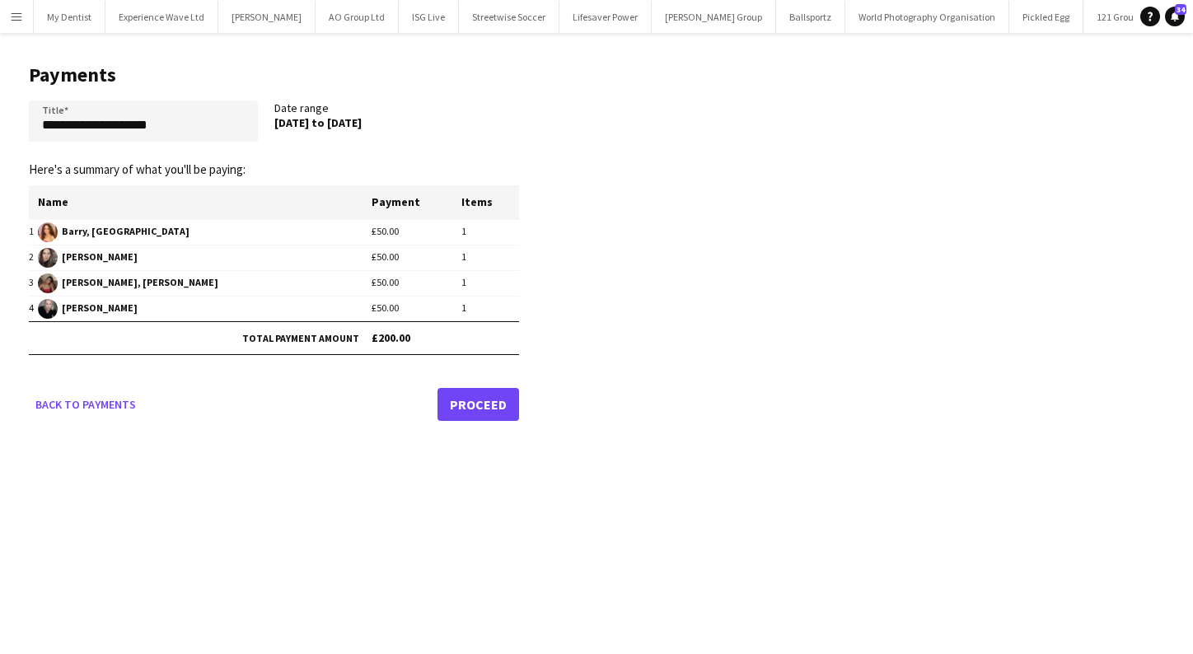
click at [476, 411] on link "Proceed" at bounding box center [479, 404] width 82 height 33
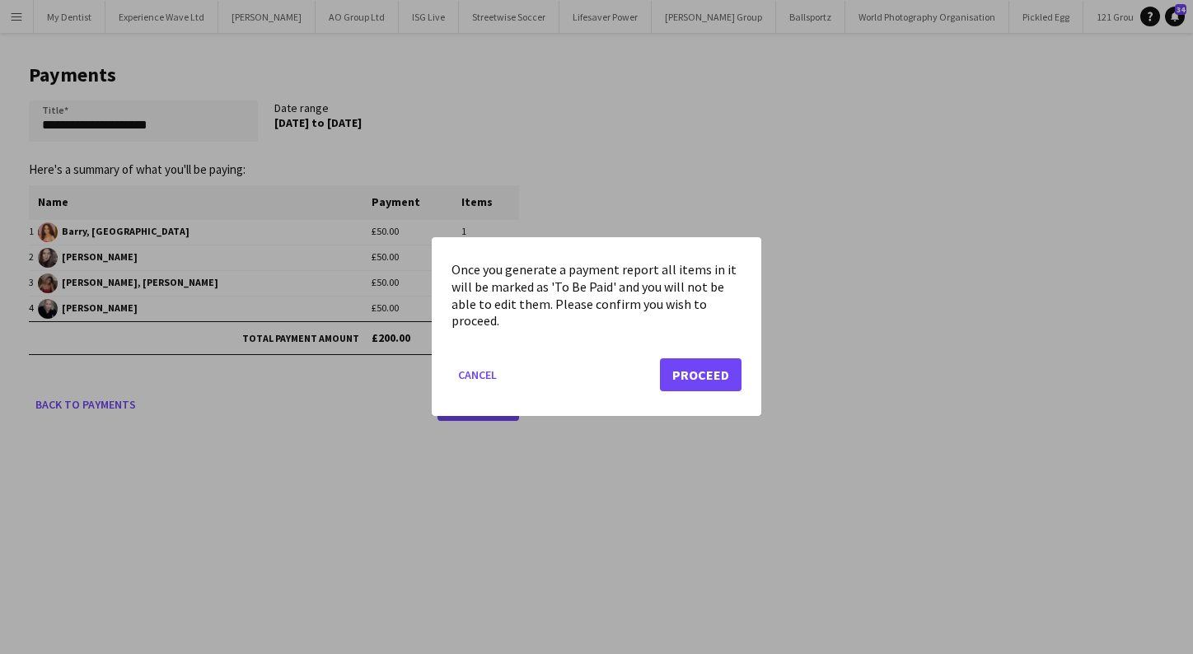
click at [695, 371] on button "Proceed" at bounding box center [701, 375] width 82 height 33
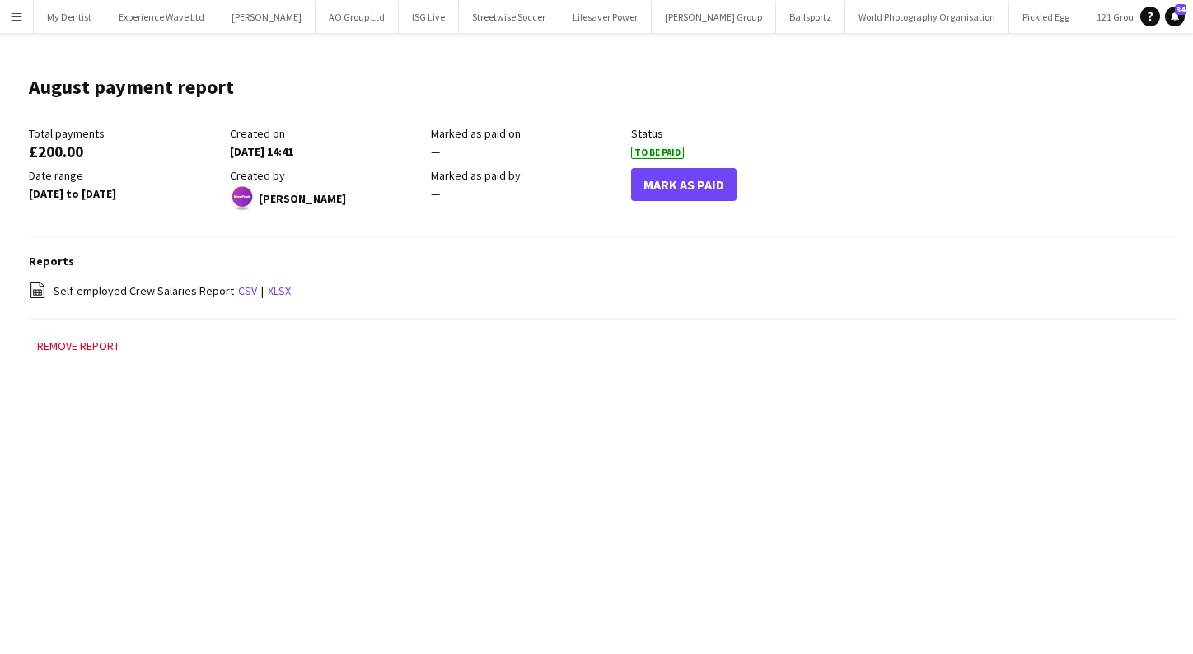
click at [16, 15] on app-icon "Menu" at bounding box center [16, 16] width 13 height 13
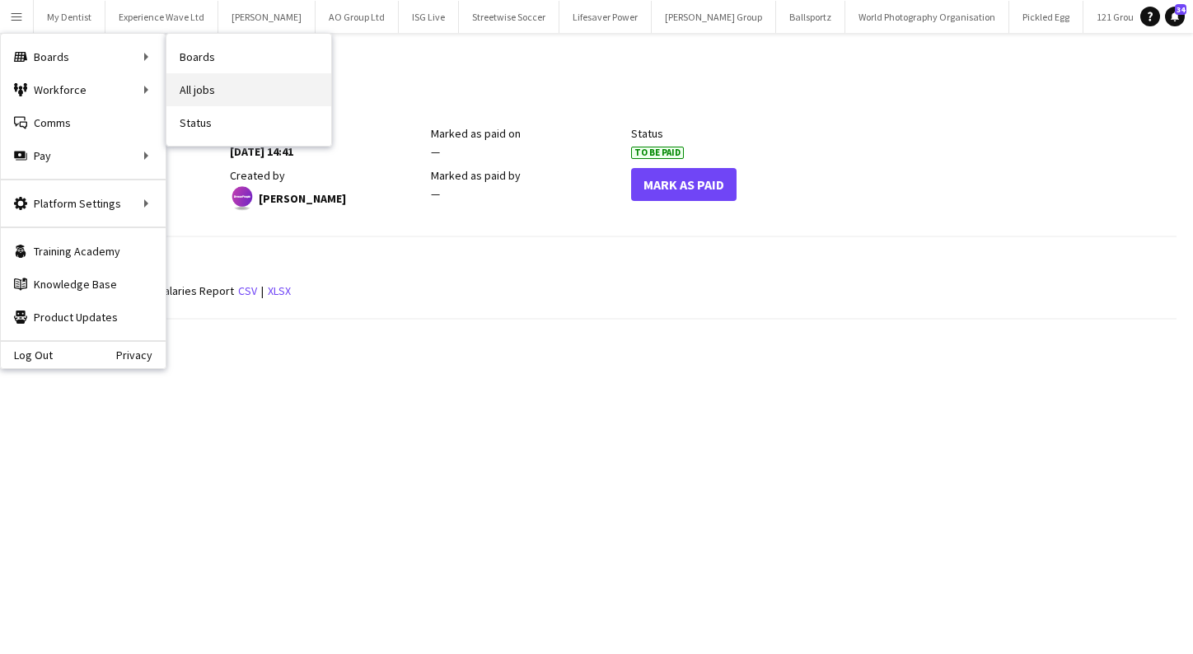
click at [218, 82] on link "All jobs" at bounding box center [248, 89] width 165 height 33
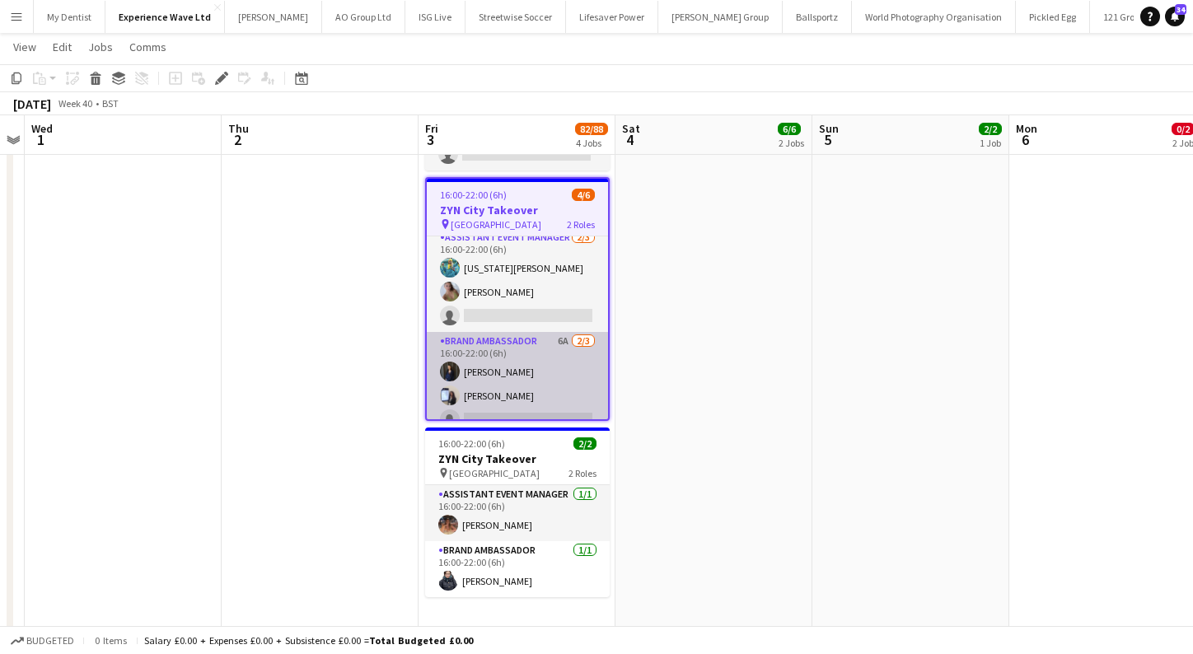
scroll to position [3, 0]
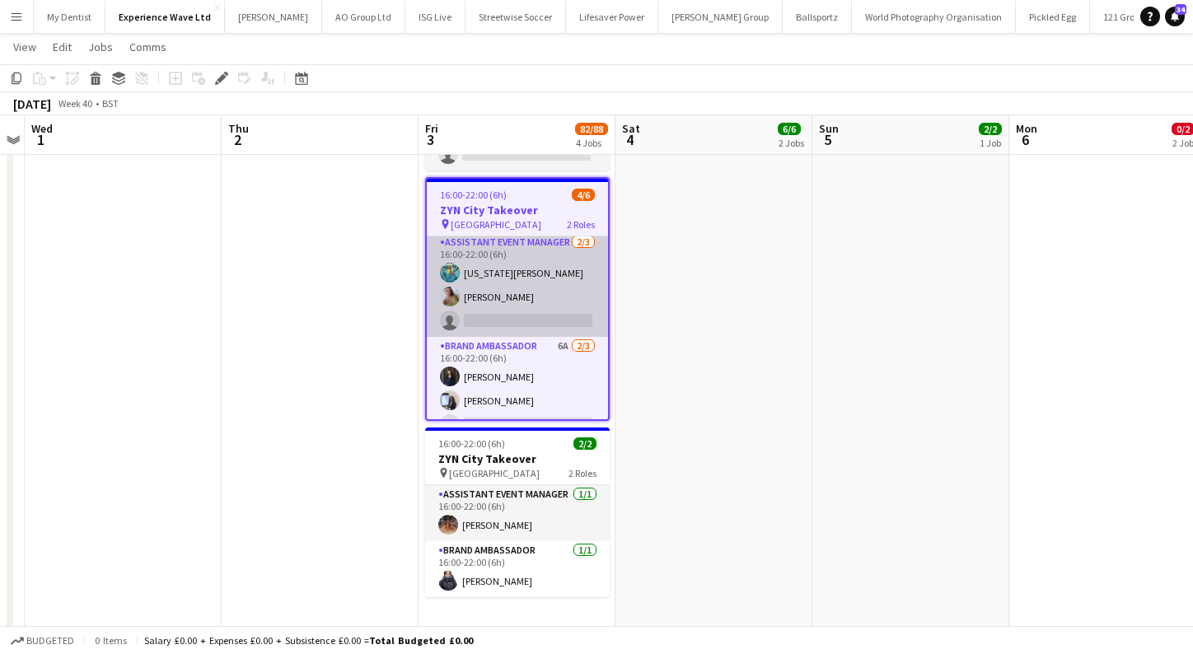
click at [509, 277] on app-card-role "Assistant Event Manager 2/3 16:00-22:00 (6h) georgia komar Bethany Clews single…" at bounding box center [517, 285] width 181 height 104
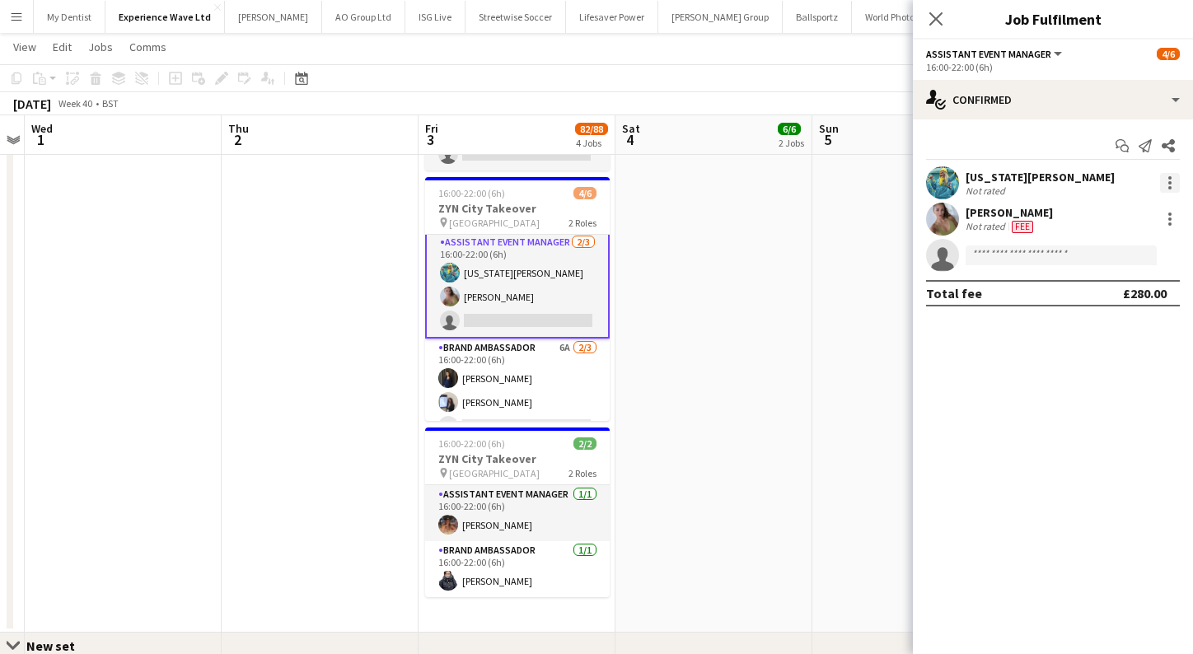
click at [1170, 179] on div at bounding box center [1169, 177] width 3 height 3
click at [196, 313] on div at bounding box center [596, 327] width 1193 height 654
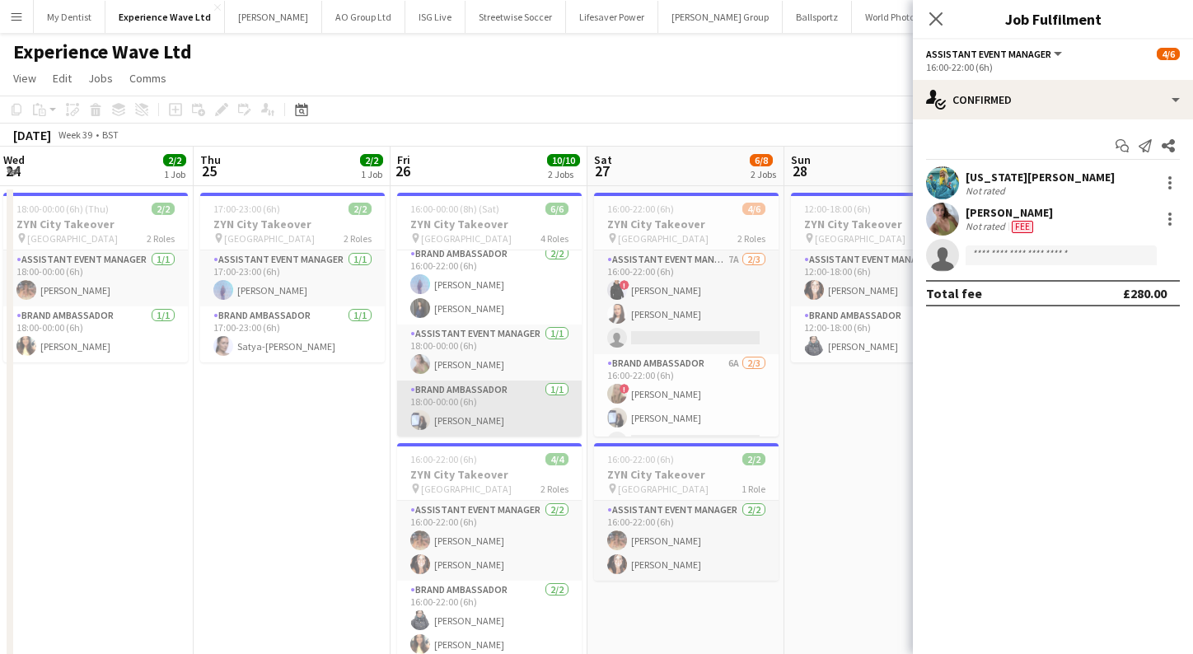
scroll to position [86, 0]
click at [1112, 1] on div "Close pop-in Job Fulfilment" at bounding box center [1053, 20] width 280 height 40
click at [12, 20] on app-icon "Menu" at bounding box center [16, 16] width 13 height 13
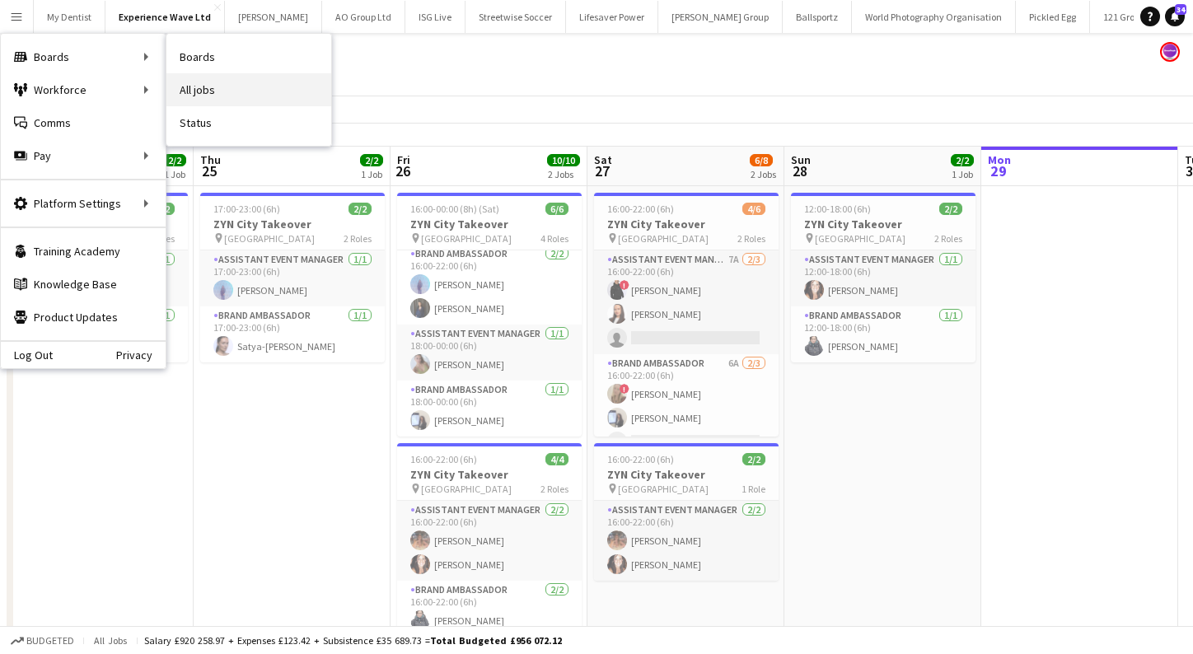
click at [213, 84] on link "All jobs" at bounding box center [248, 89] width 165 height 33
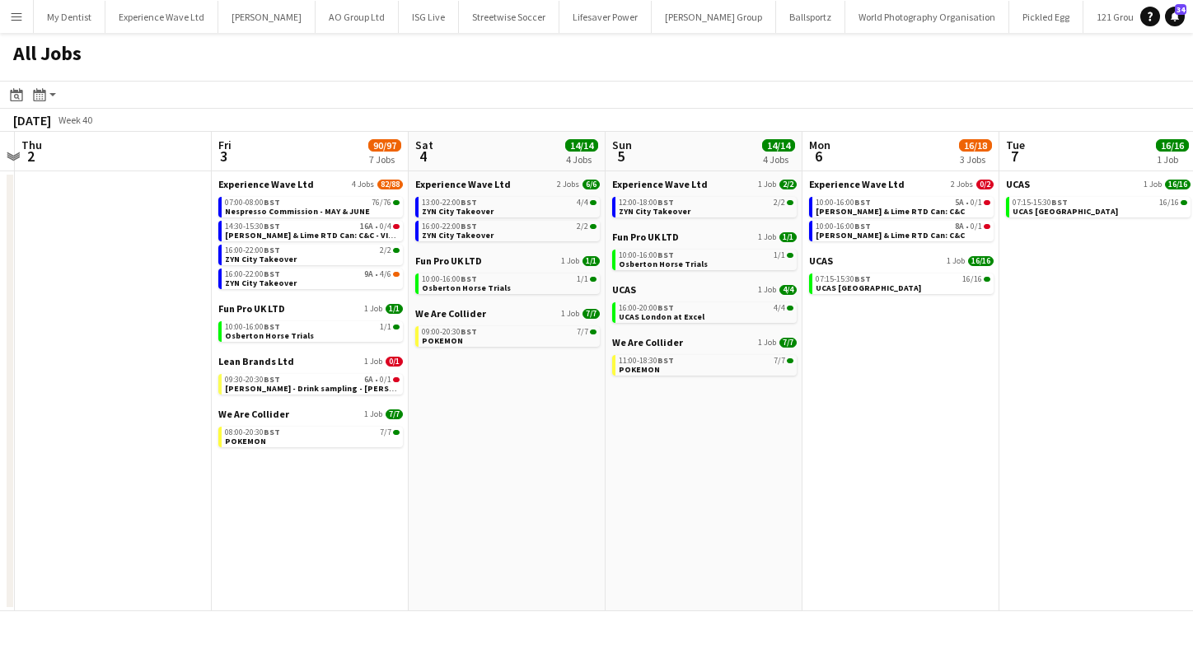
scroll to position [0, 578]
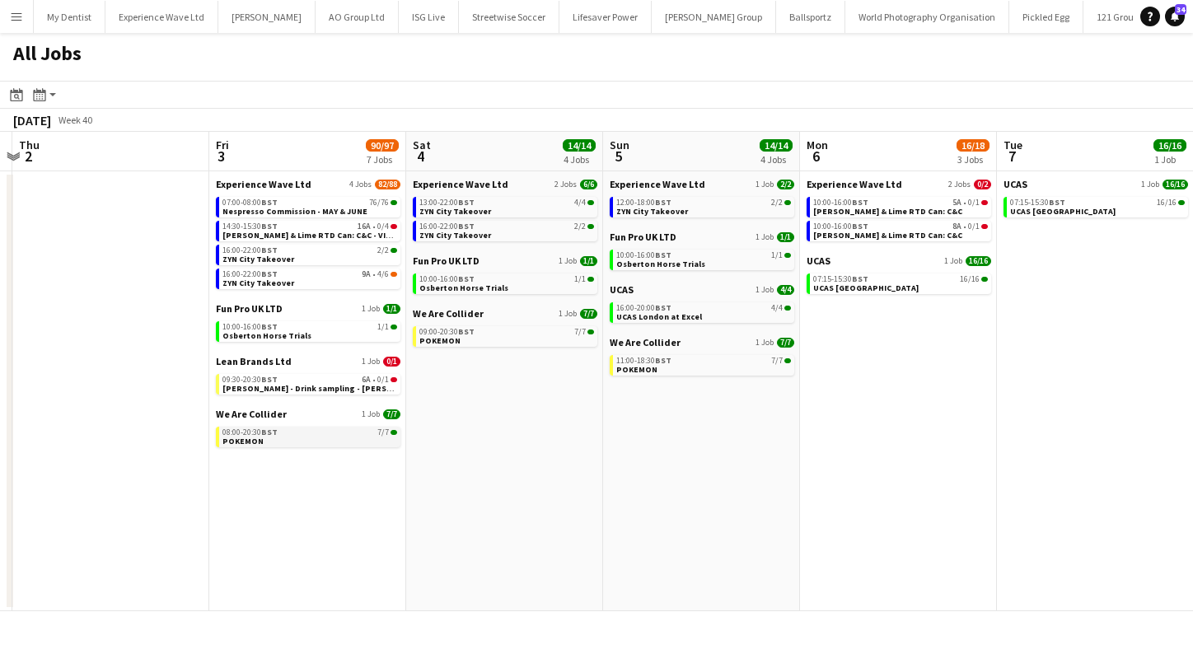
click at [302, 439] on link "08:00-20:30 BST 7/7 POKEMON" at bounding box center [309, 436] width 175 height 19
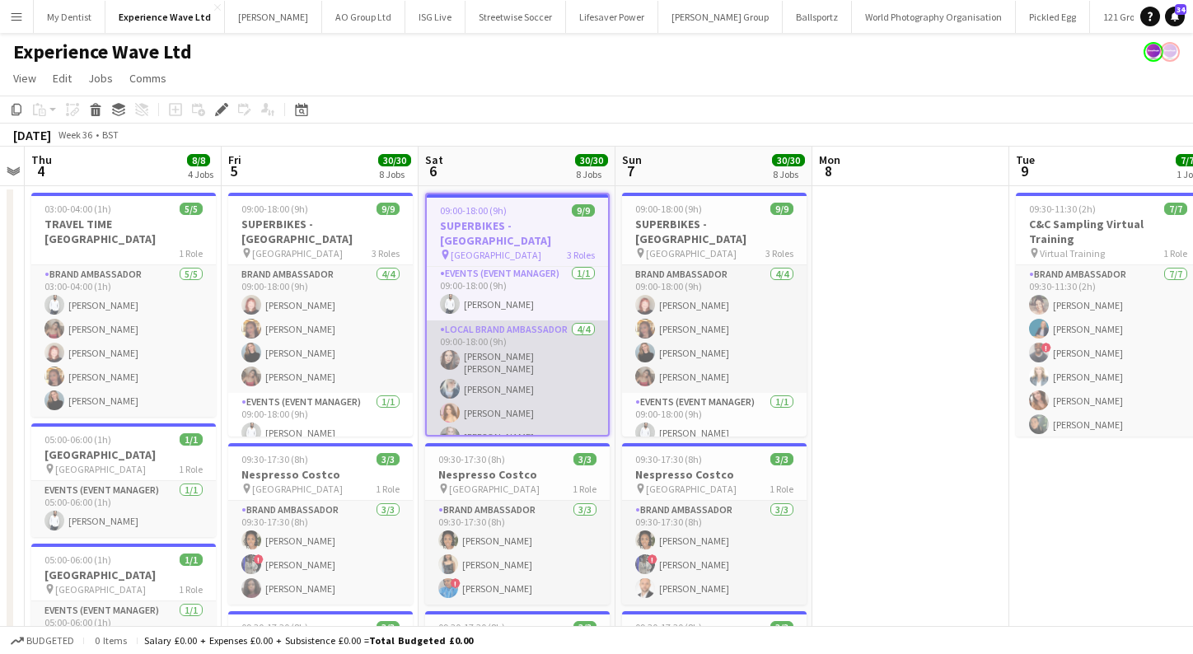
scroll to position [129, 0]
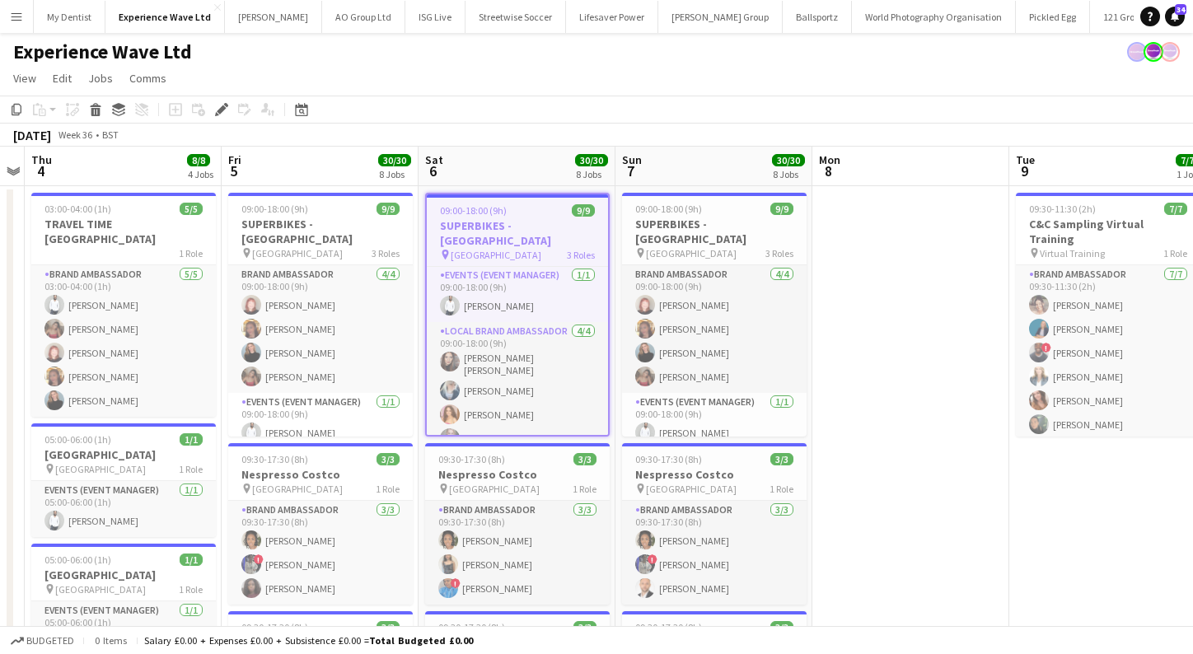
click at [19, 15] on app-icon "Menu" at bounding box center [16, 16] width 13 height 13
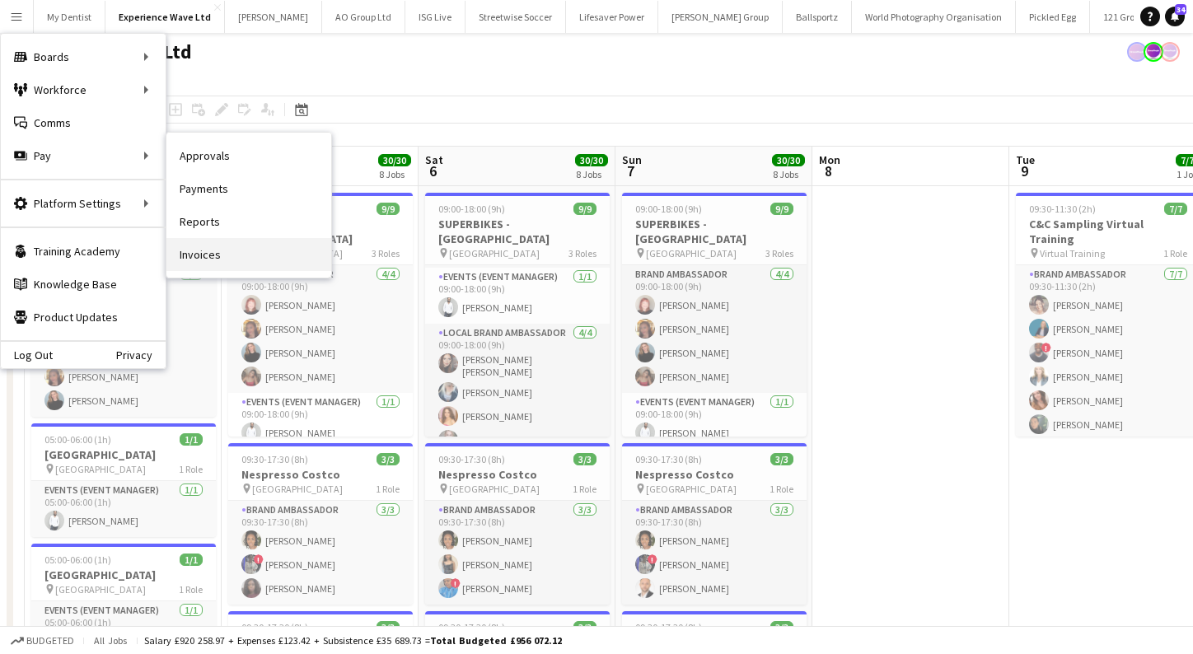
click at [204, 254] on link "Invoices" at bounding box center [248, 254] width 165 height 33
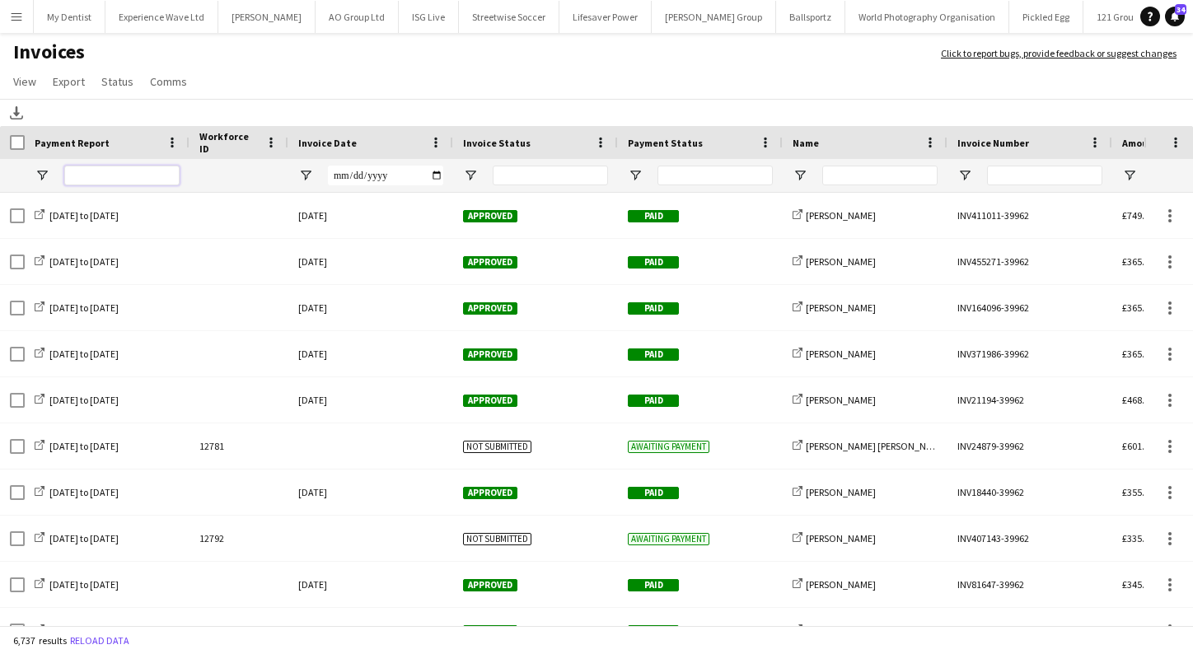
click at [152, 175] on input "Payment Report Filter Input" at bounding box center [121, 176] width 115 height 20
click at [873, 182] on input "Name Filter Input" at bounding box center [879, 176] width 115 height 20
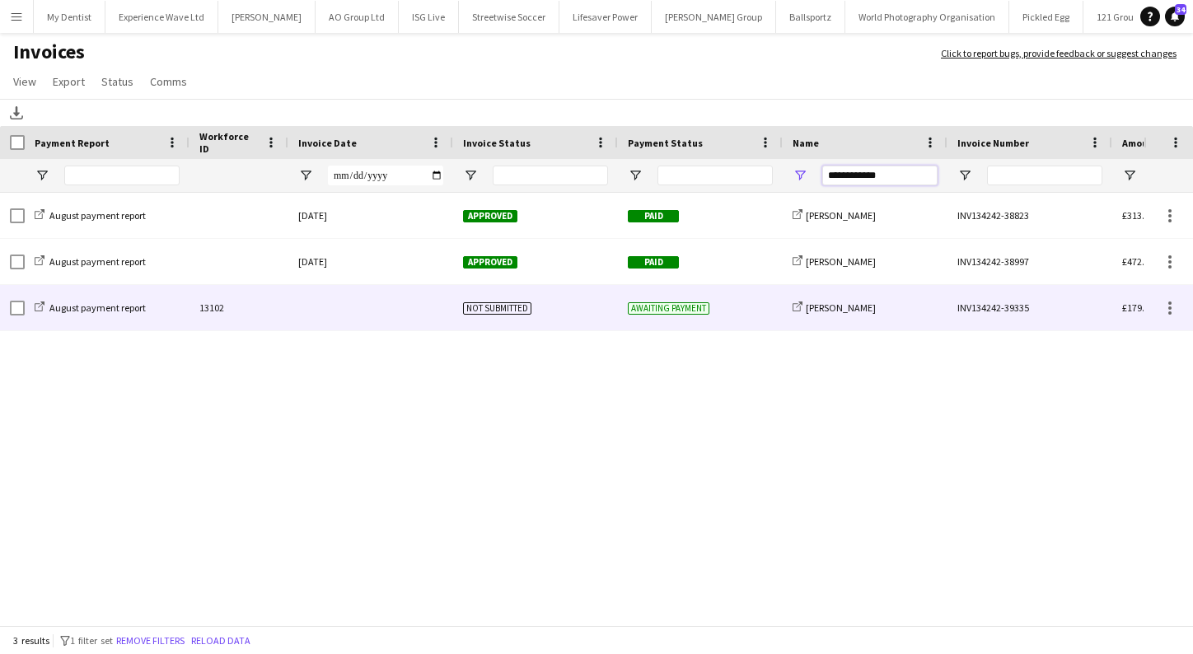
type input "**********"
click at [662, 320] on div "Awaiting payment" at bounding box center [700, 307] width 165 height 45
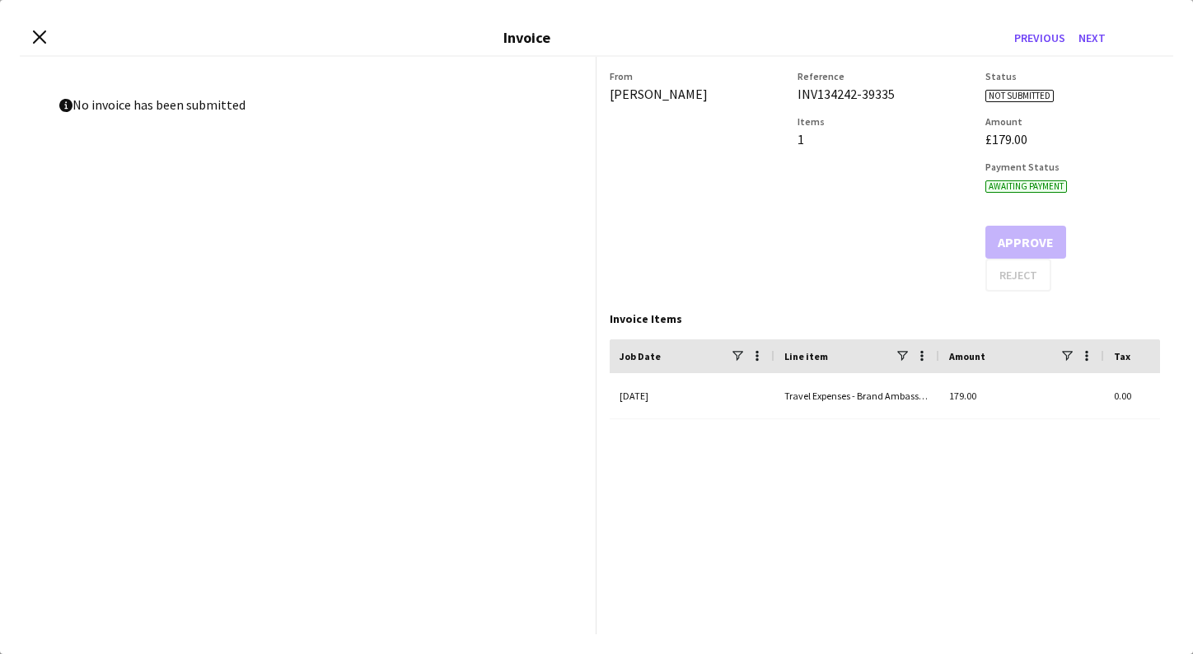
drag, startPoint x: 1025, startPoint y: 244, endPoint x: 821, endPoint y: 253, distance: 204.5
click at [821, 253] on div "From Samantha Gloster Reference INV134242-39335 Items 1 Status Not submitted Am…" at bounding box center [885, 181] width 550 height 222
click at [821, 253] on div "Reference INV134242-39335 Items 1" at bounding box center [885, 181] width 175 height 222
click at [38, 31] on icon "Close invoice dialog" at bounding box center [39, 37] width 16 height 16
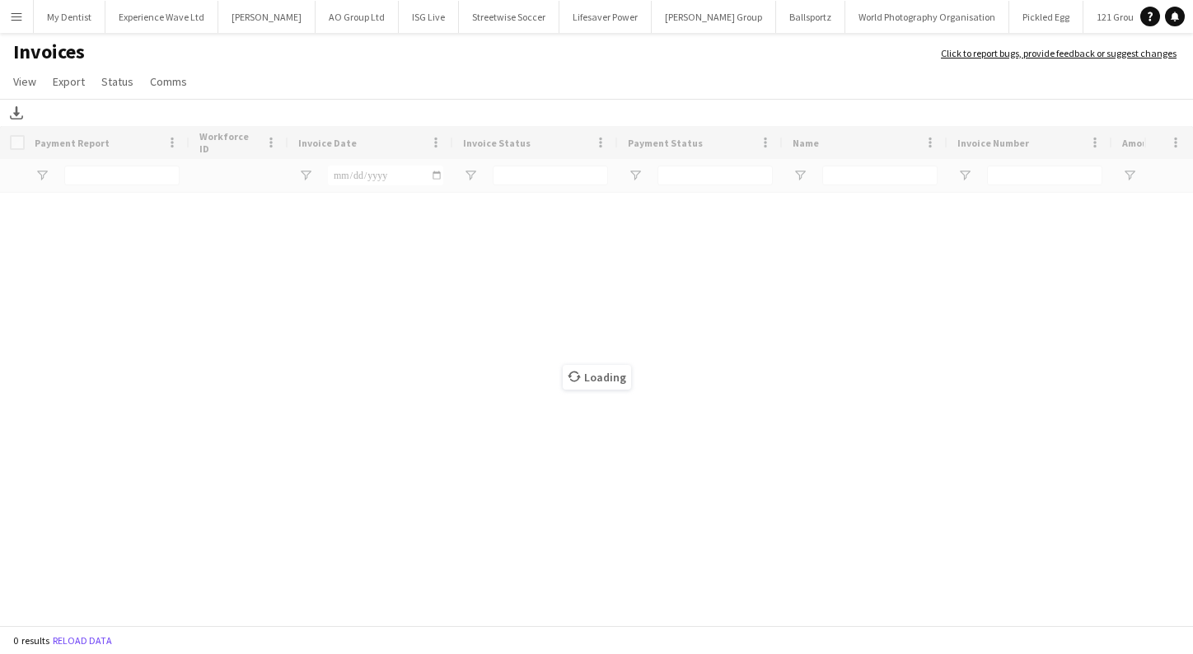
click at [844, 178] on div "Loading" at bounding box center [596, 377] width 1193 height 503
click at [858, 169] on div "Loading" at bounding box center [596, 377] width 1193 height 503
click at [1028, 54] on link "Click to report bugs, provide feedback or suggest changes" at bounding box center [1059, 53] width 236 height 15
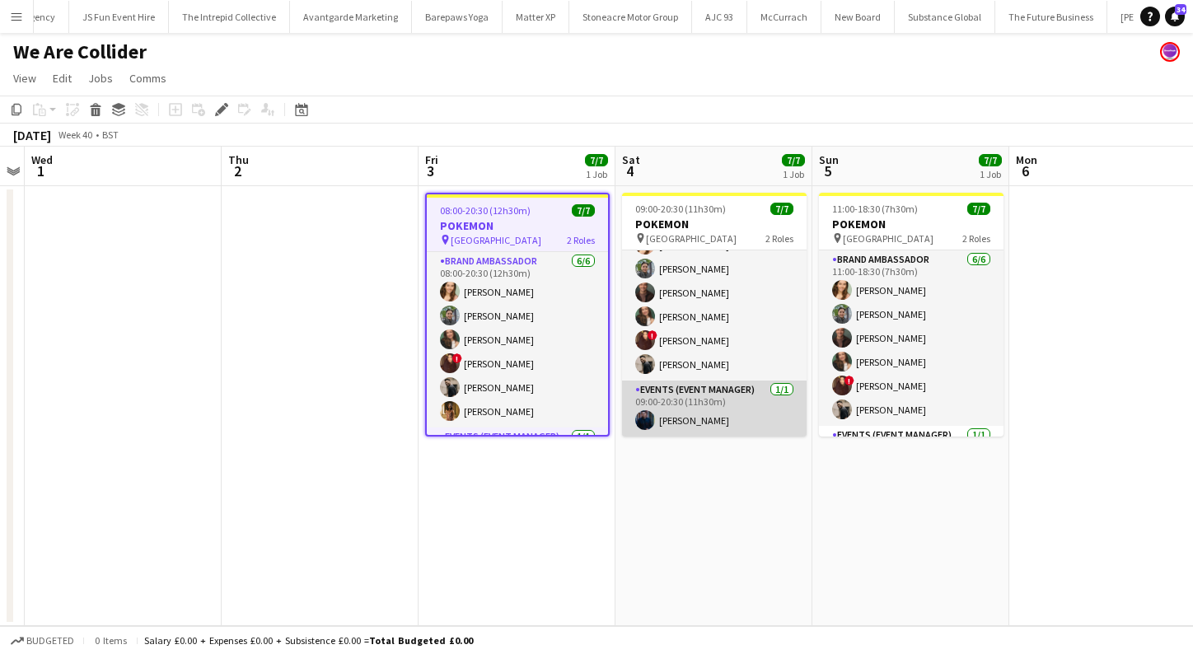
scroll to position [45, 0]
